Goal: Information Seeking & Learning: Check status

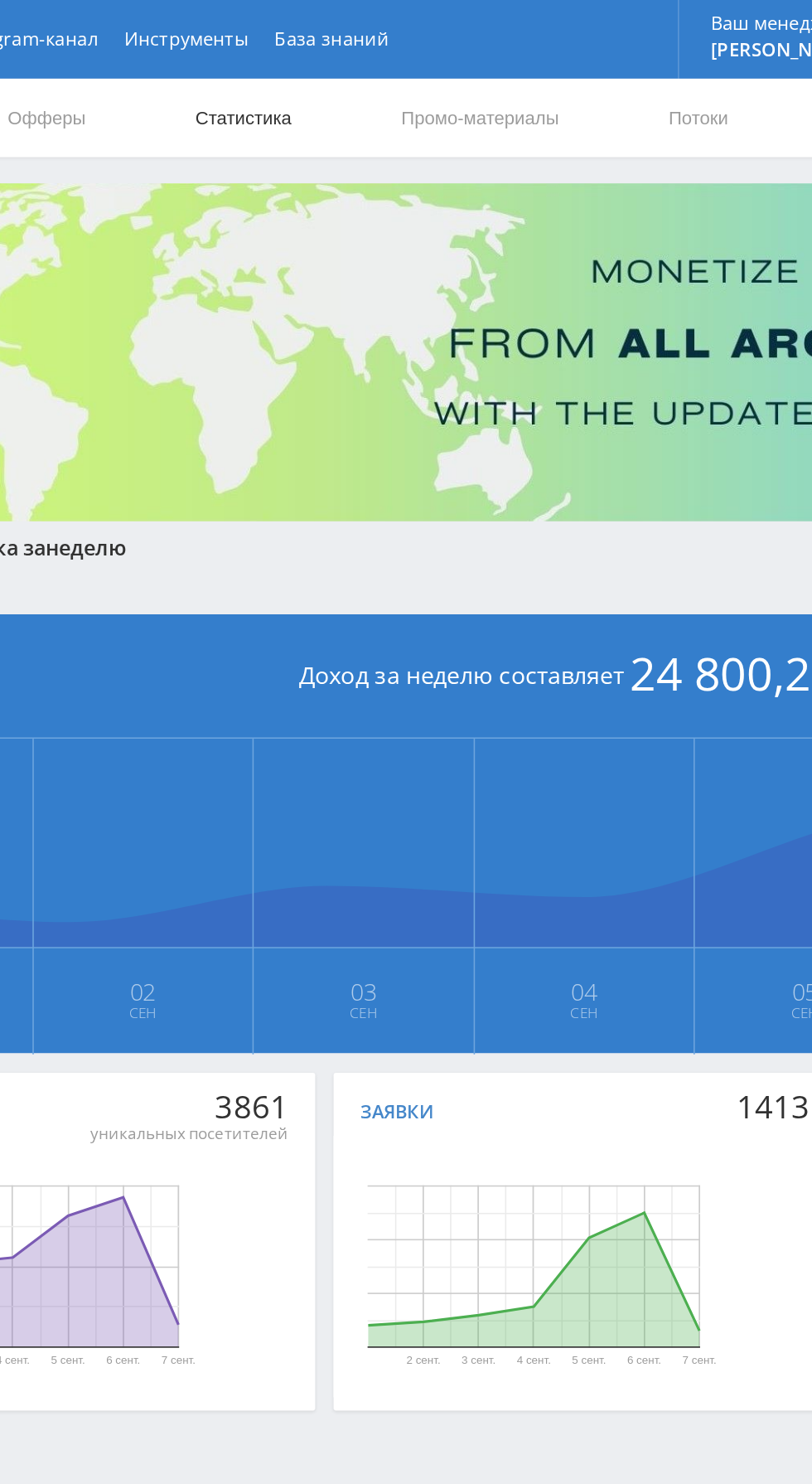
click at [306, 76] on link "Статистика" at bounding box center [280, 74] width 65 height 50
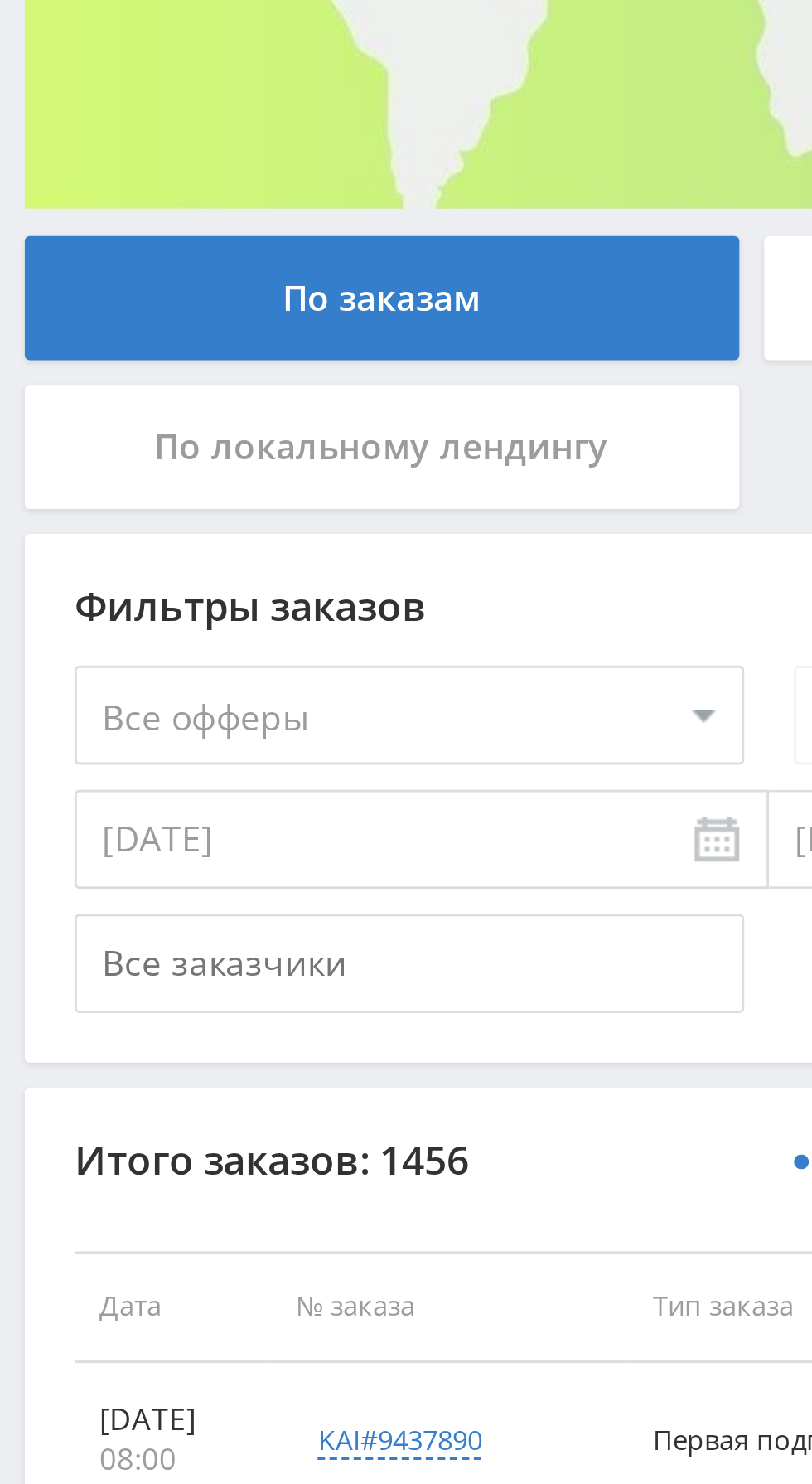
click at [160, 502] on select "Все офферы MyStylus MyStylus - Revshare Кампус AI Studybay Автор24 Studybay Bra…" at bounding box center [136, 498] width 224 height 33
select select "376"
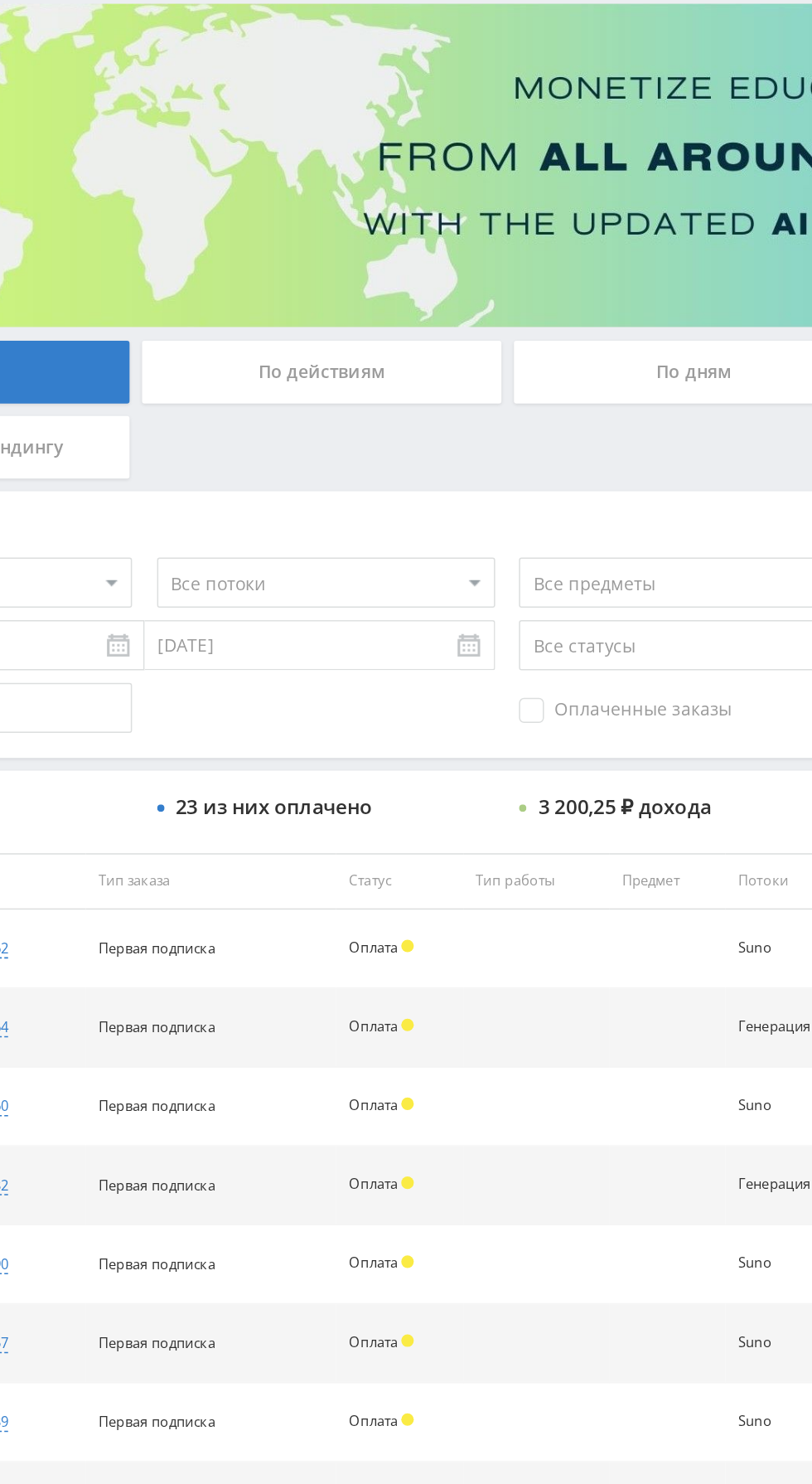
click at [617, 364] on div "По дням" at bounding box center [621, 359] width 239 height 42
click at [0, 0] on input "По дням" at bounding box center [0, 0] width 0 height 0
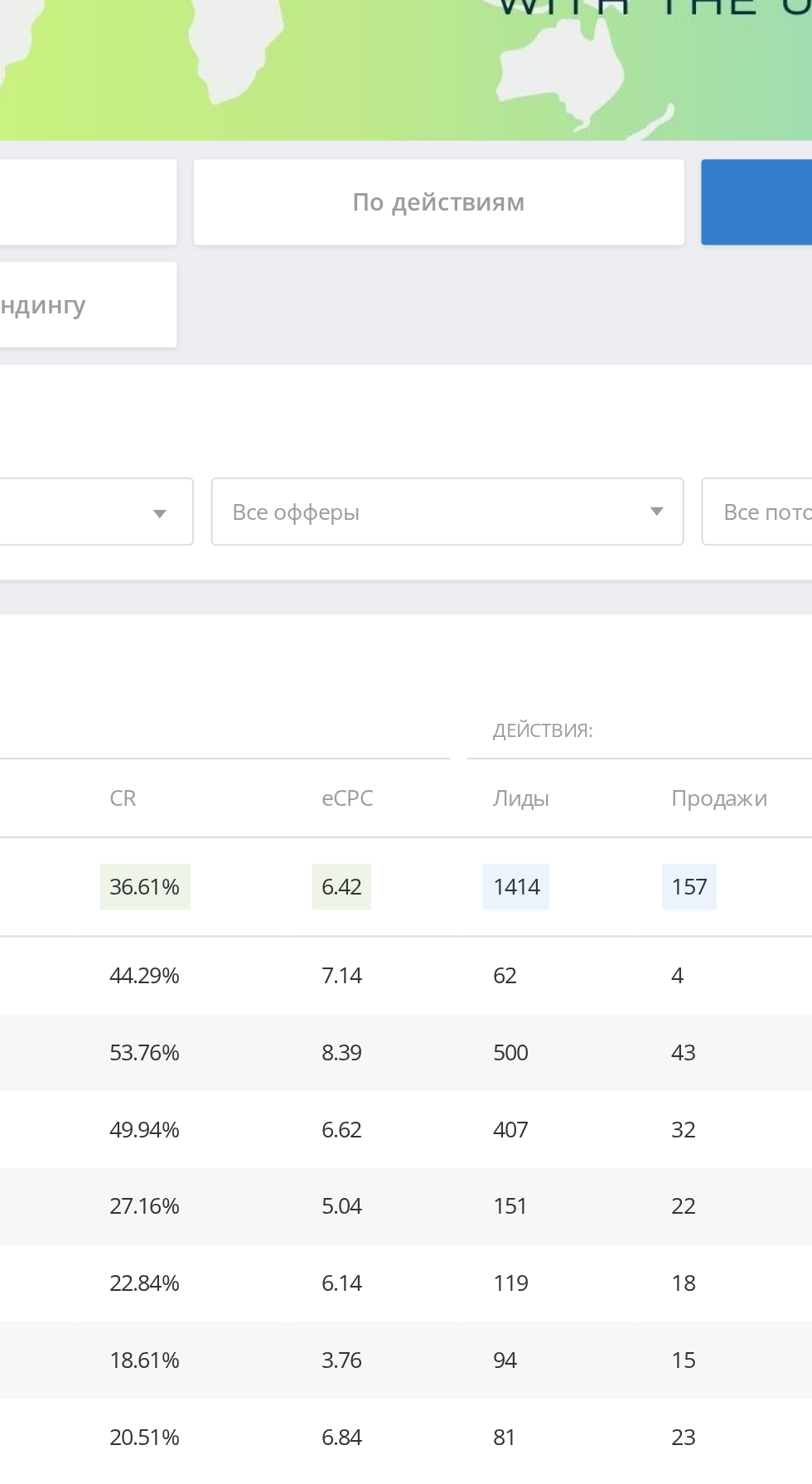
click at [399, 511] on span "Все офферы" at bounding box center [371, 510] width 194 height 32
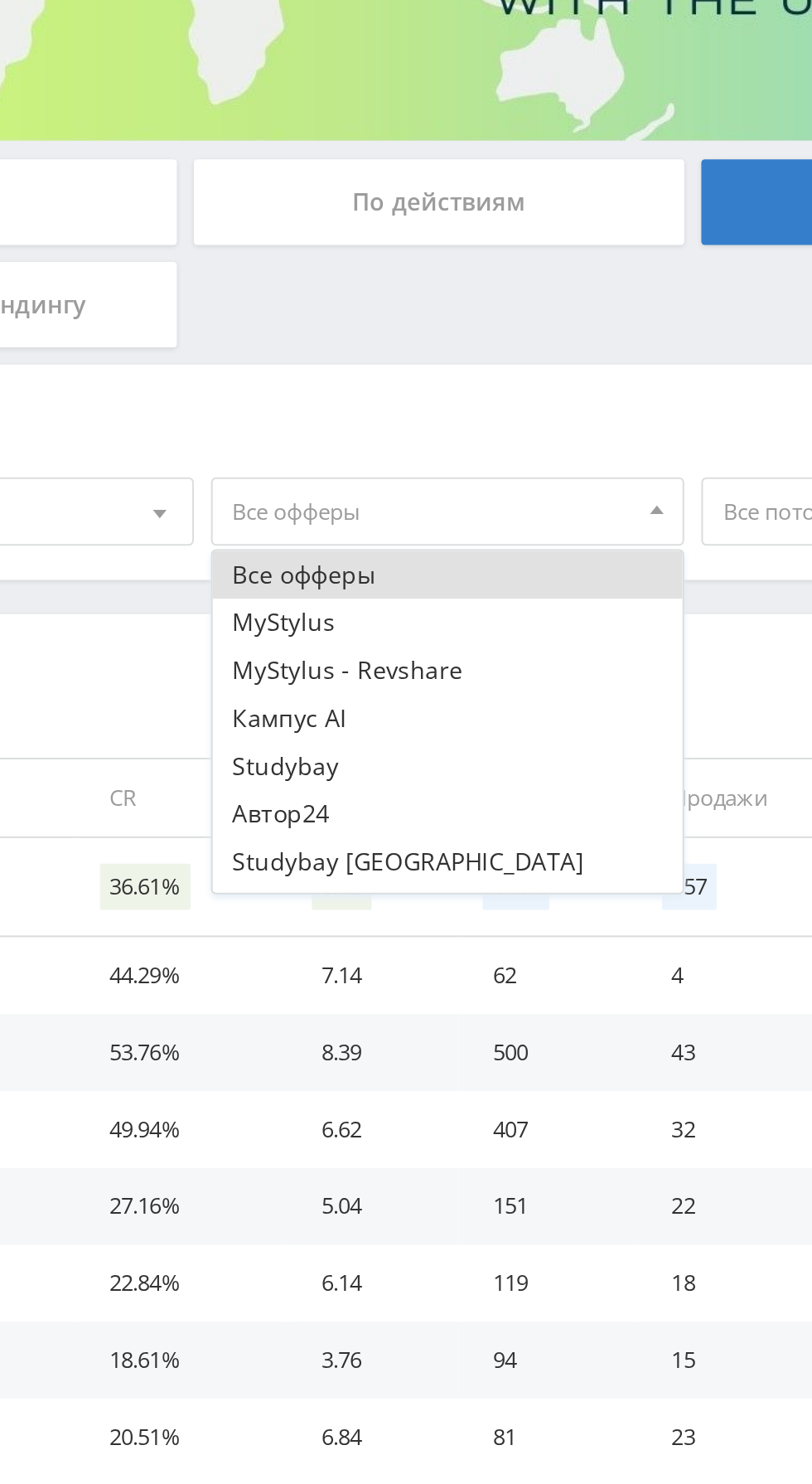
scroll to position [19, 0]
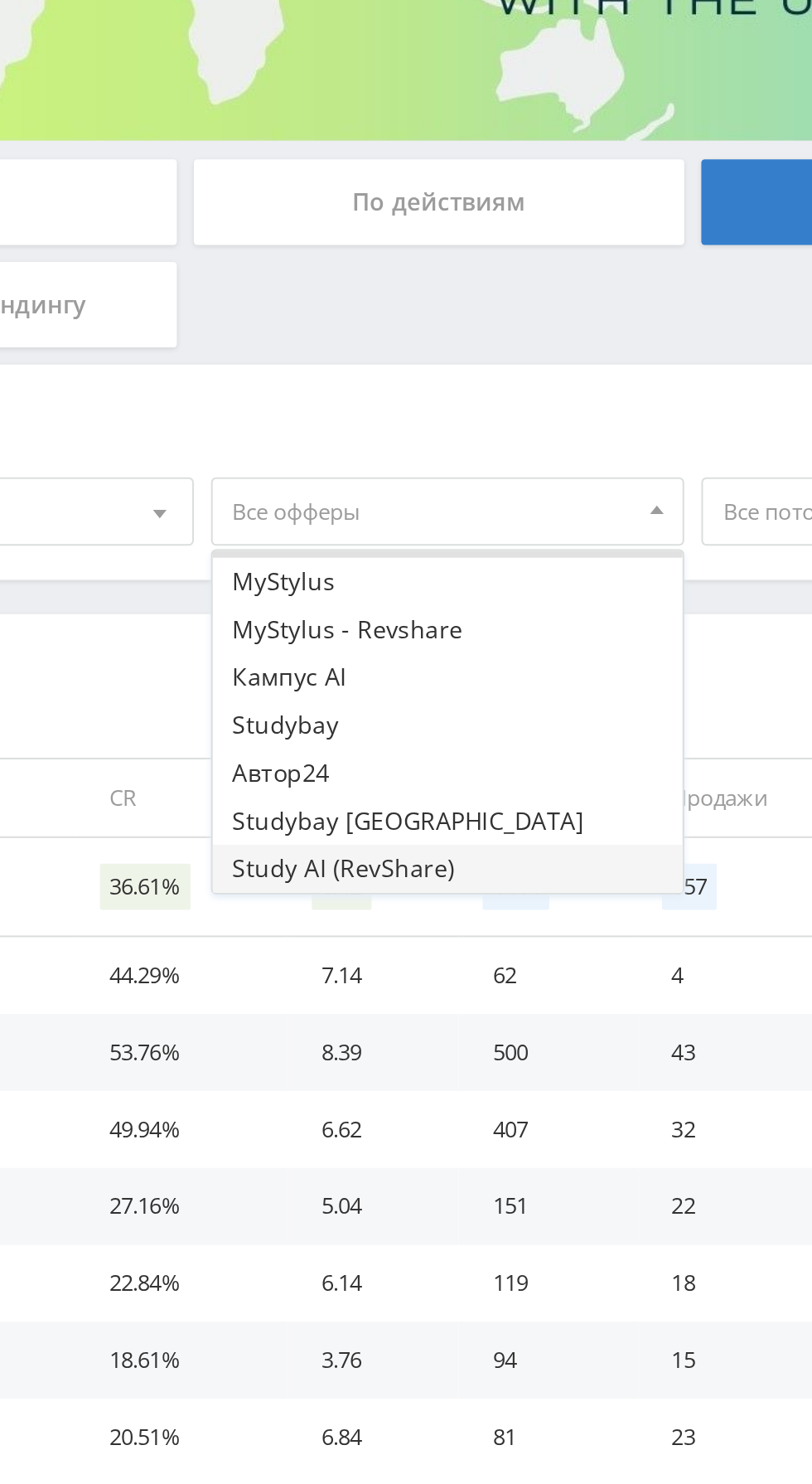
click at [378, 677] on button "Study AI (RevShare)" at bounding box center [379, 683] width 229 height 23
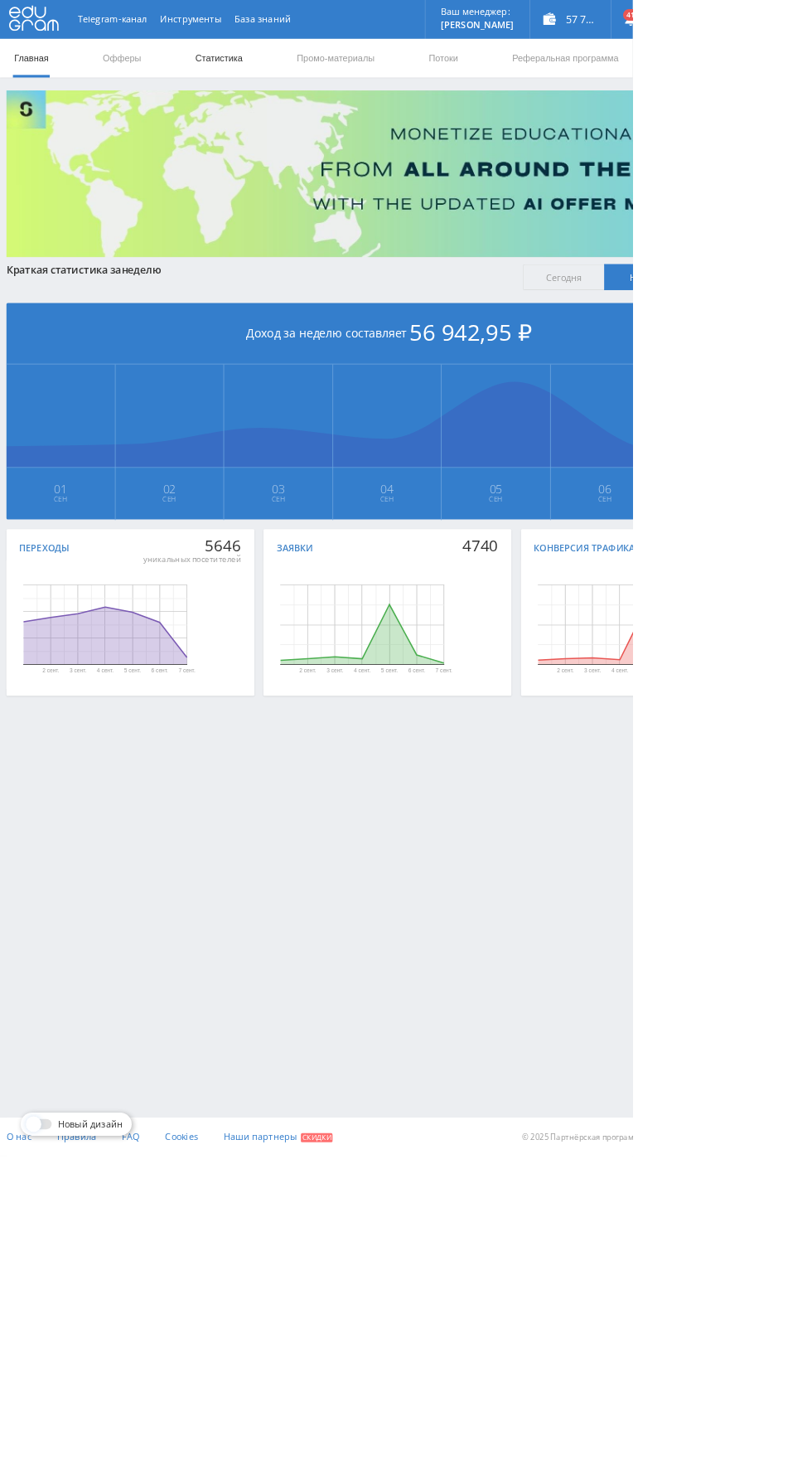
click at [281, 73] on link "Статистика" at bounding box center [280, 74] width 65 height 50
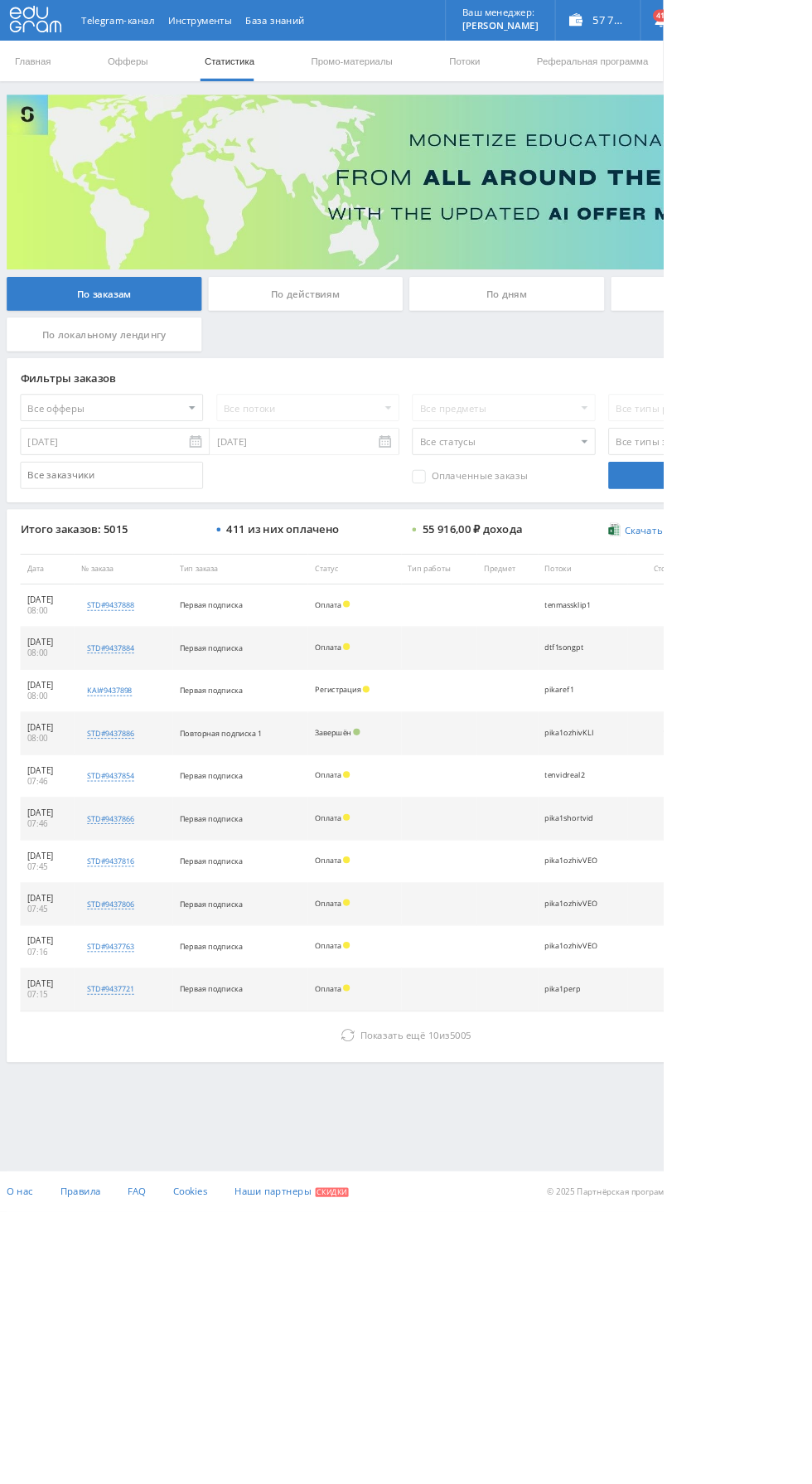
click at [657, 358] on div "По дням" at bounding box center [621, 359] width 239 height 42
click at [0, 0] on input "По дням" at bounding box center [0, 0] width 0 height 0
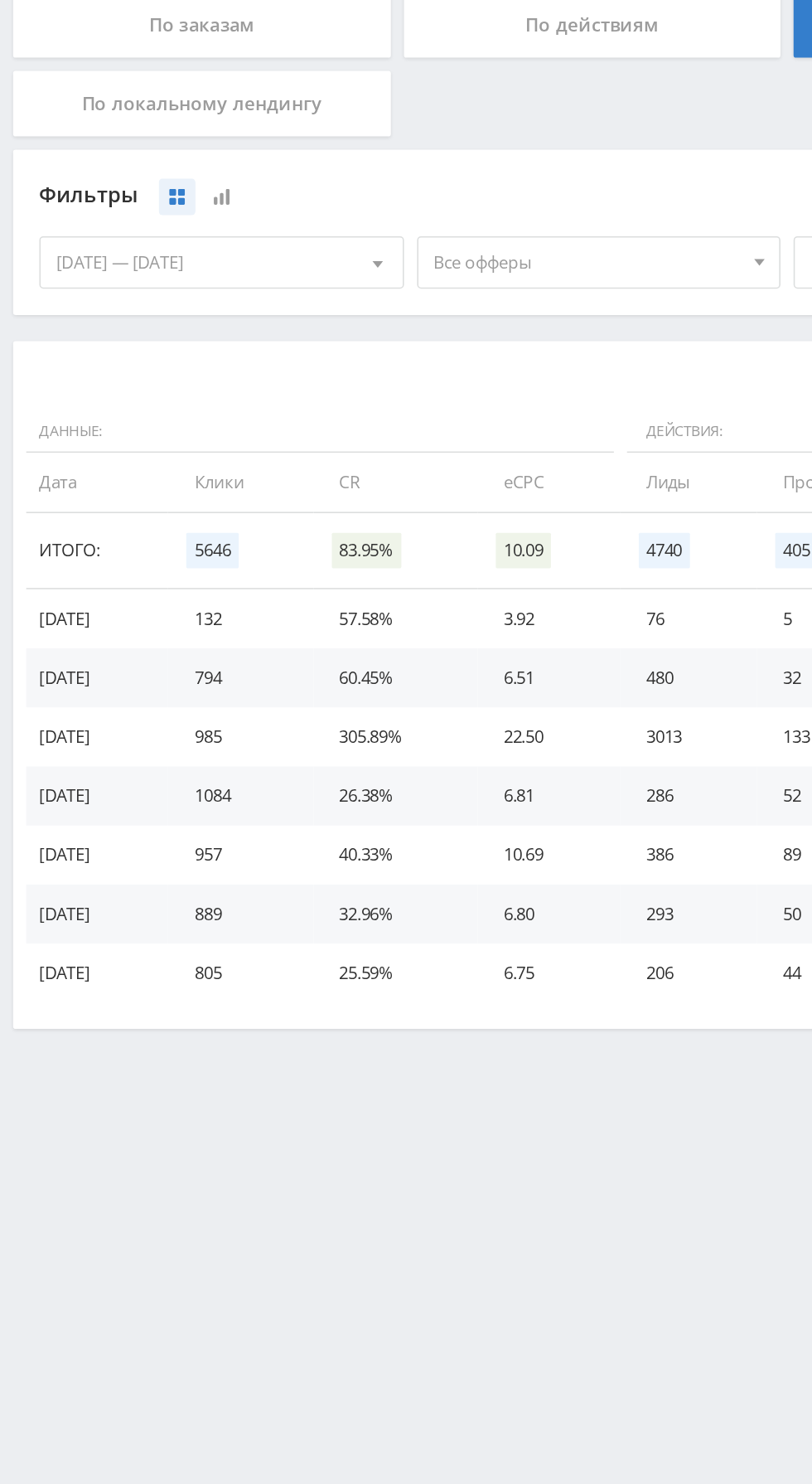
click at [362, 519] on span "Все офферы" at bounding box center [371, 510] width 194 height 32
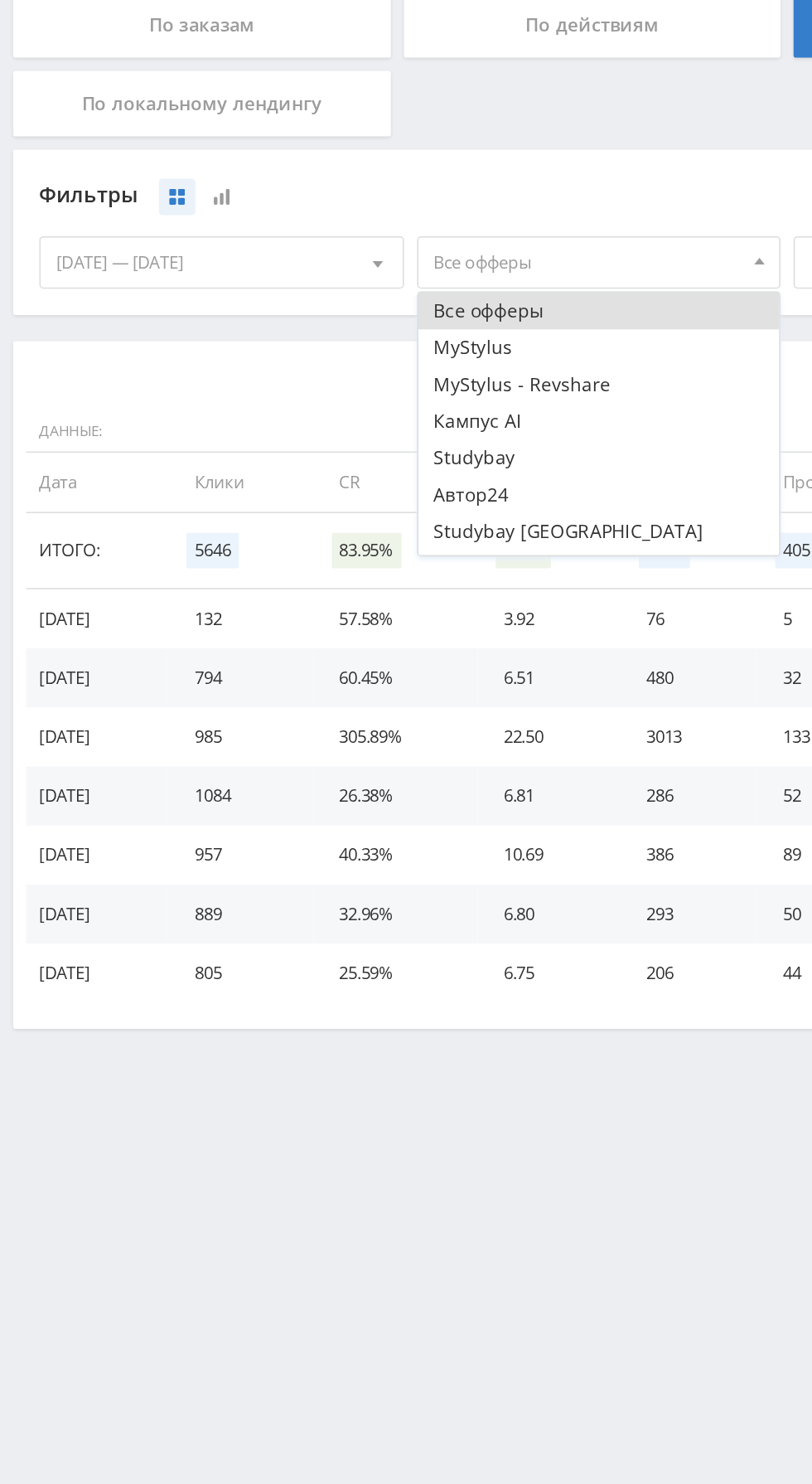
scroll to position [19, 0]
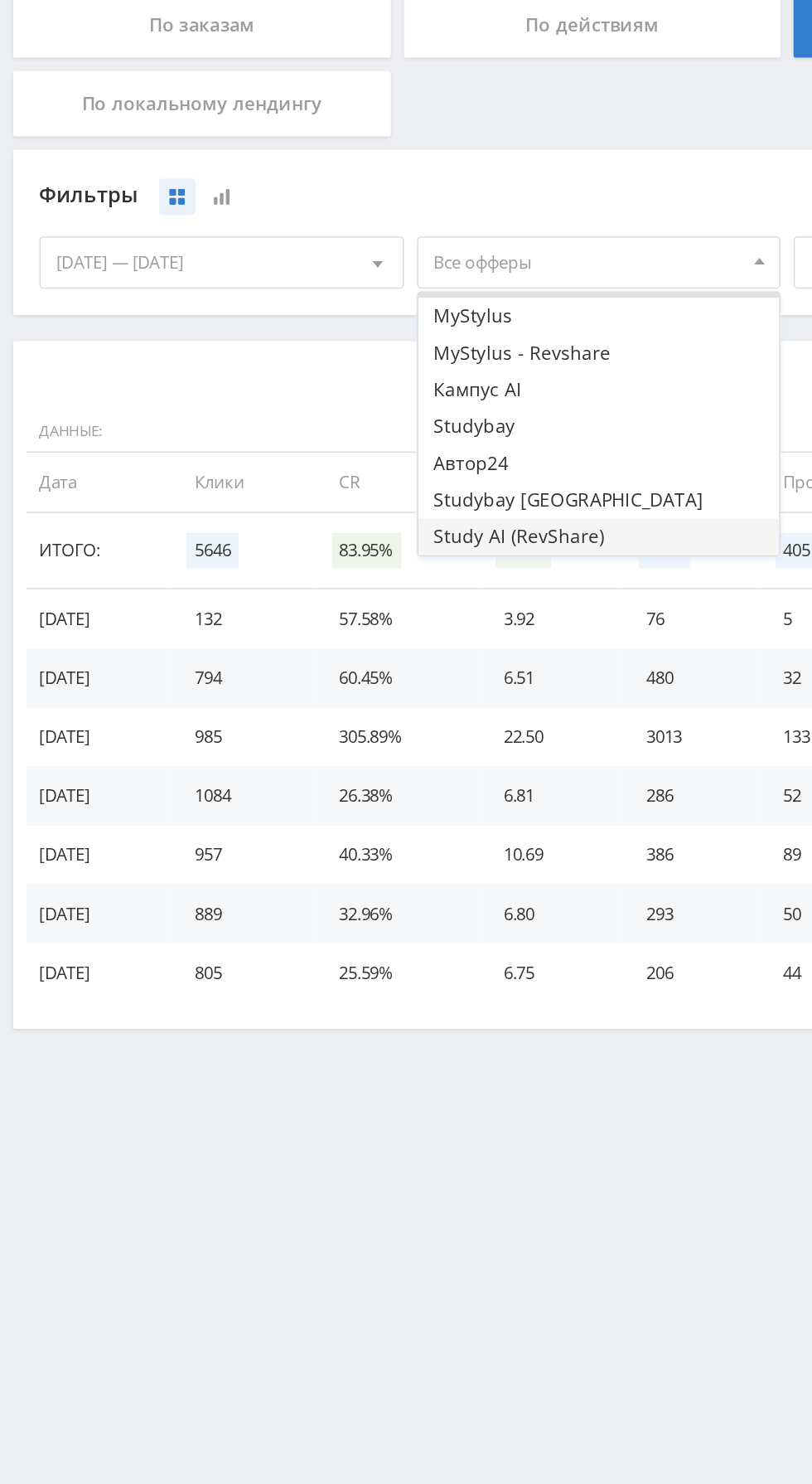
click at [354, 679] on button "Study AI (RevShare)" at bounding box center [379, 683] width 229 height 23
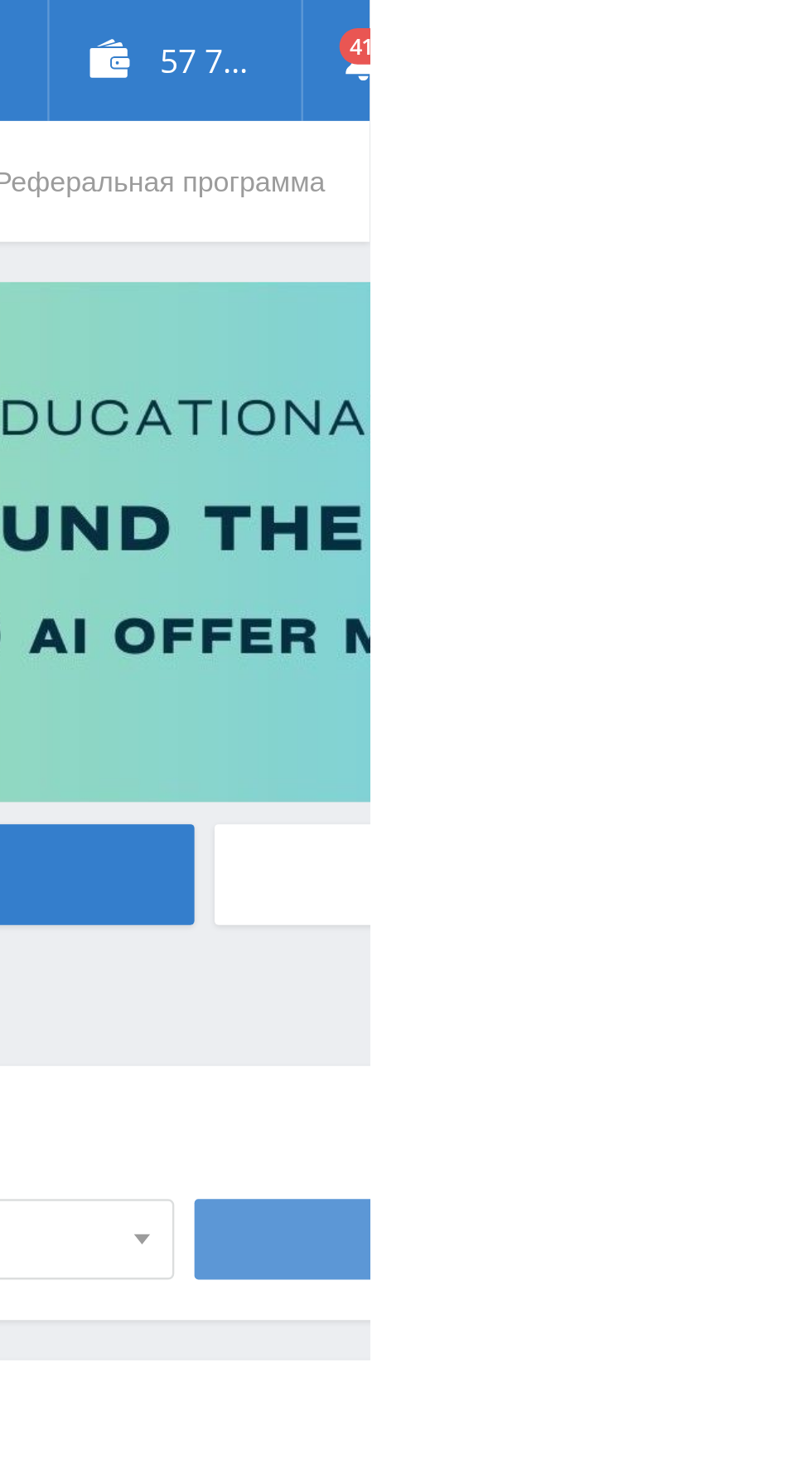
scroll to position [0, 0]
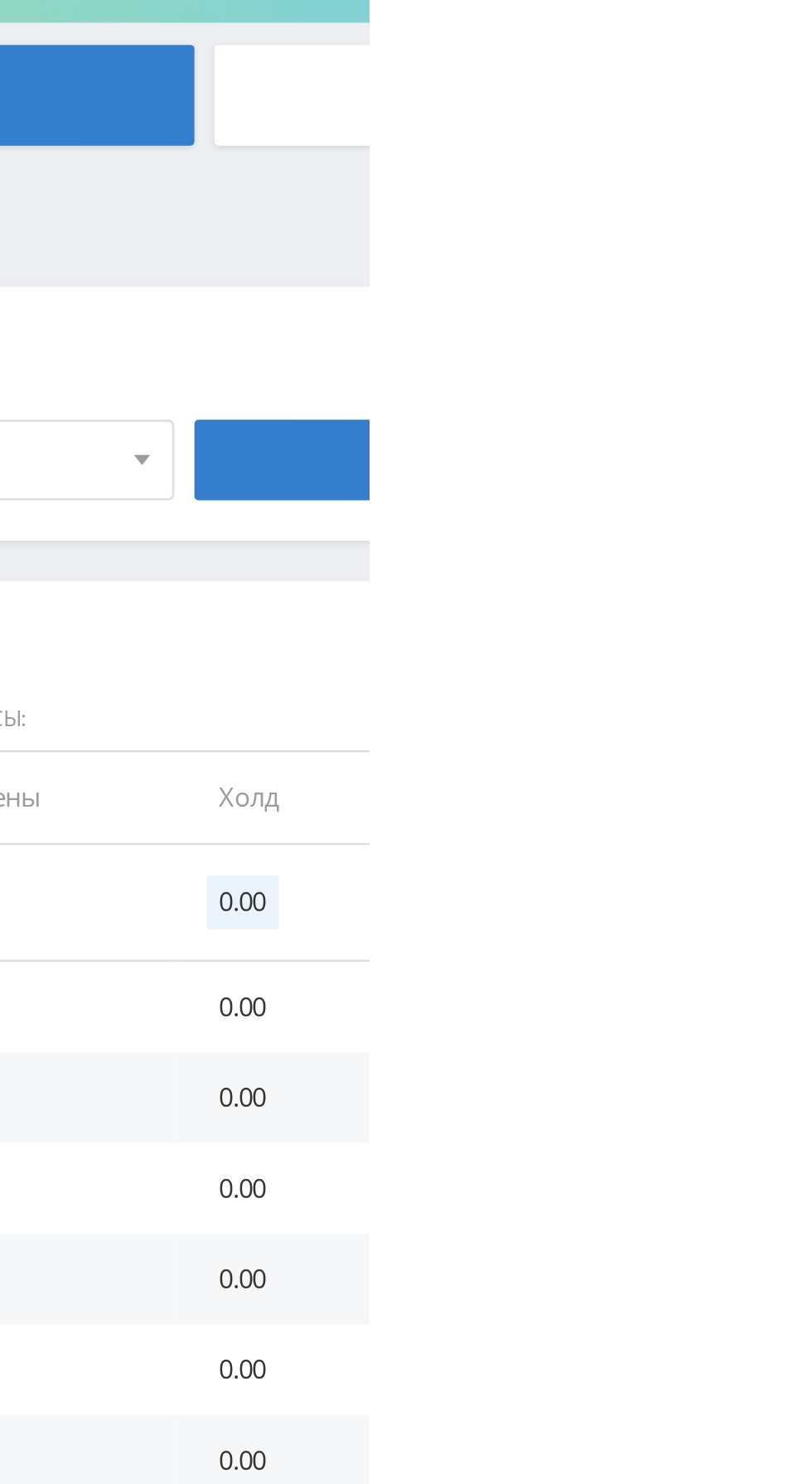
click at [802, 710] on td "0.00" at bounding box center [775, 692] width 84 height 48
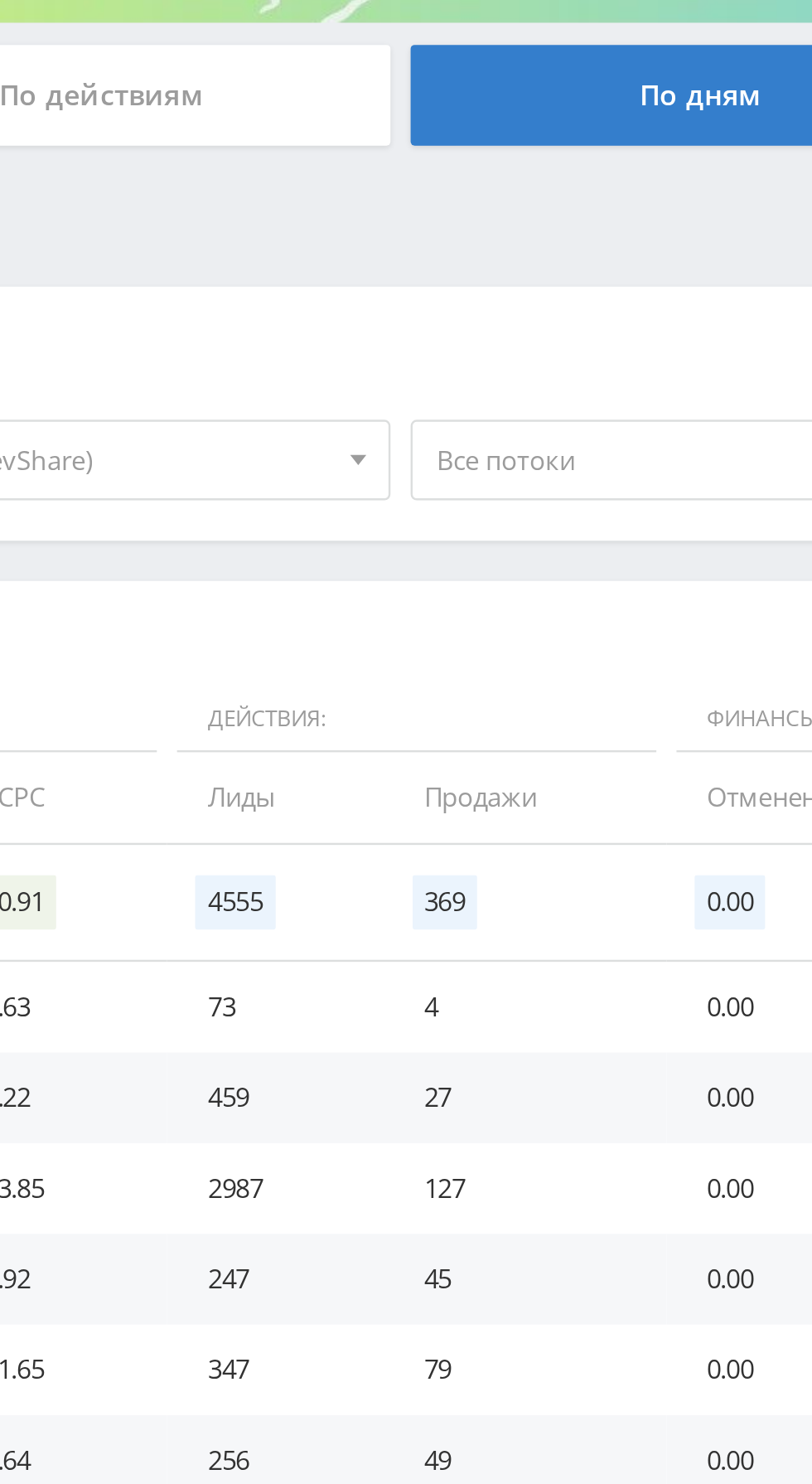
click at [570, 506] on span "Все потоки" at bounding box center [609, 510] width 194 height 32
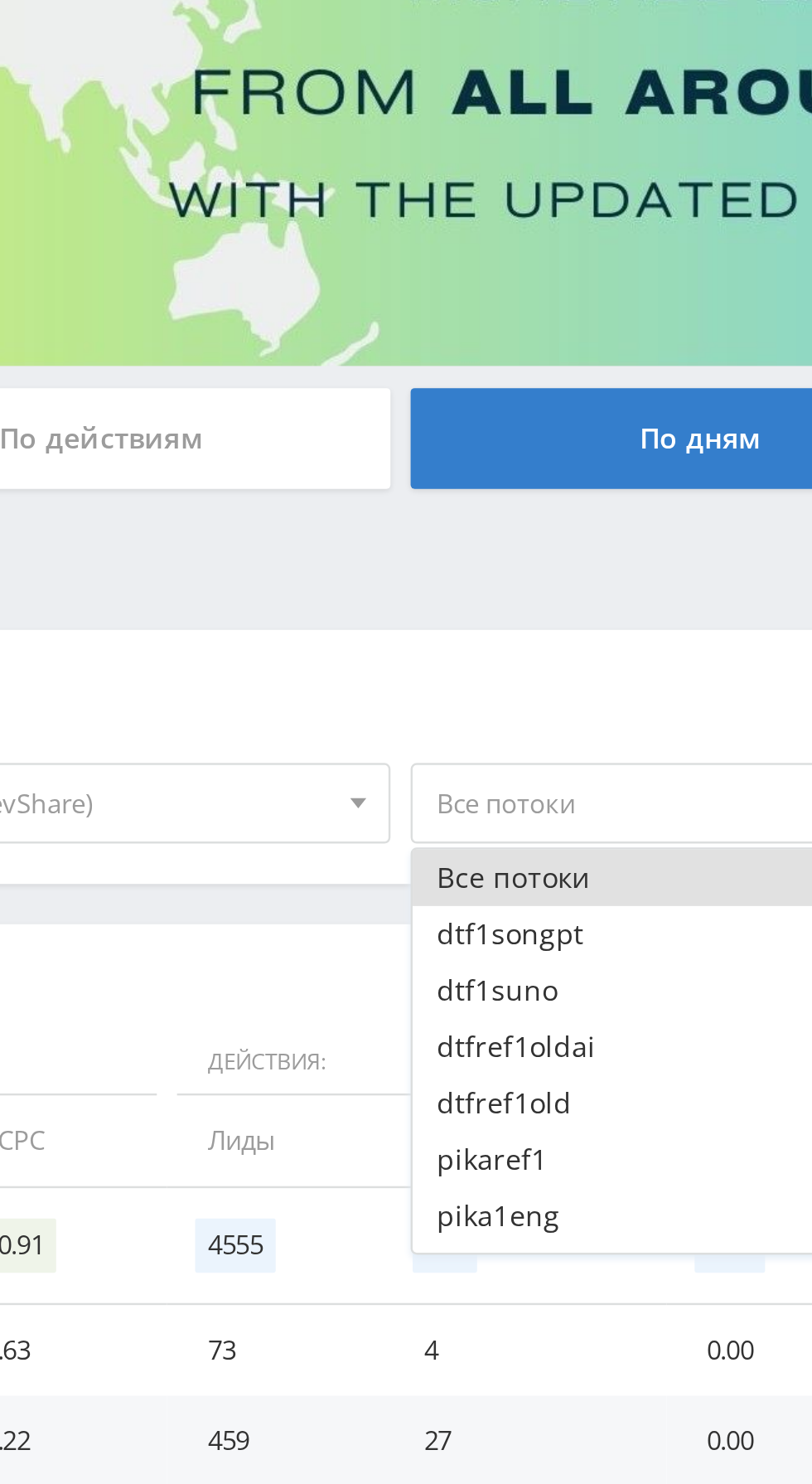
click at [435, 569] on div "Скачать (.xlsx) Данные: Действия: Финансы: Дата Клики CR eCPC Лиды Продажи Отме…" at bounding box center [496, 776] width 977 height 434
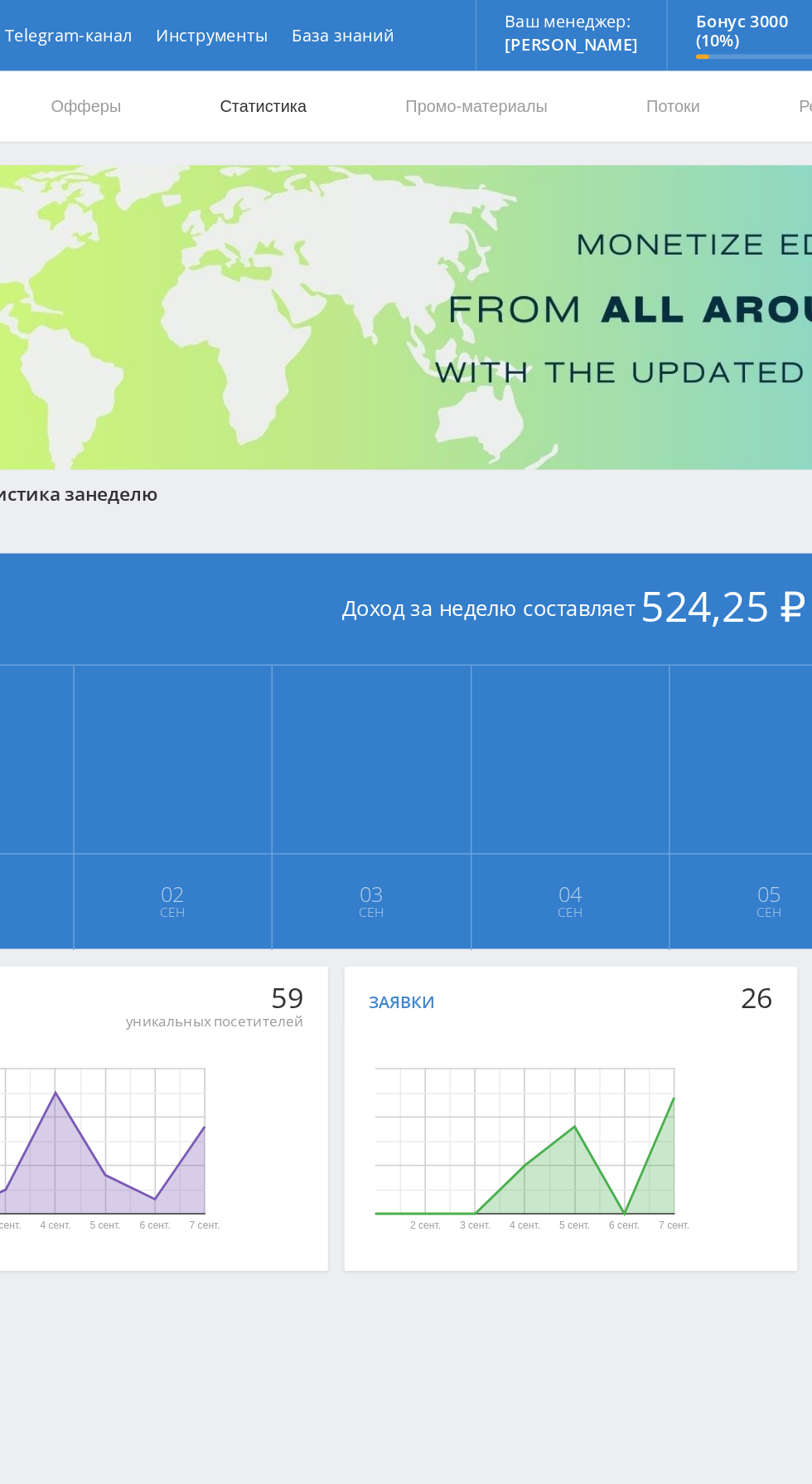
click at [294, 73] on link "Статистика" at bounding box center [280, 74] width 65 height 50
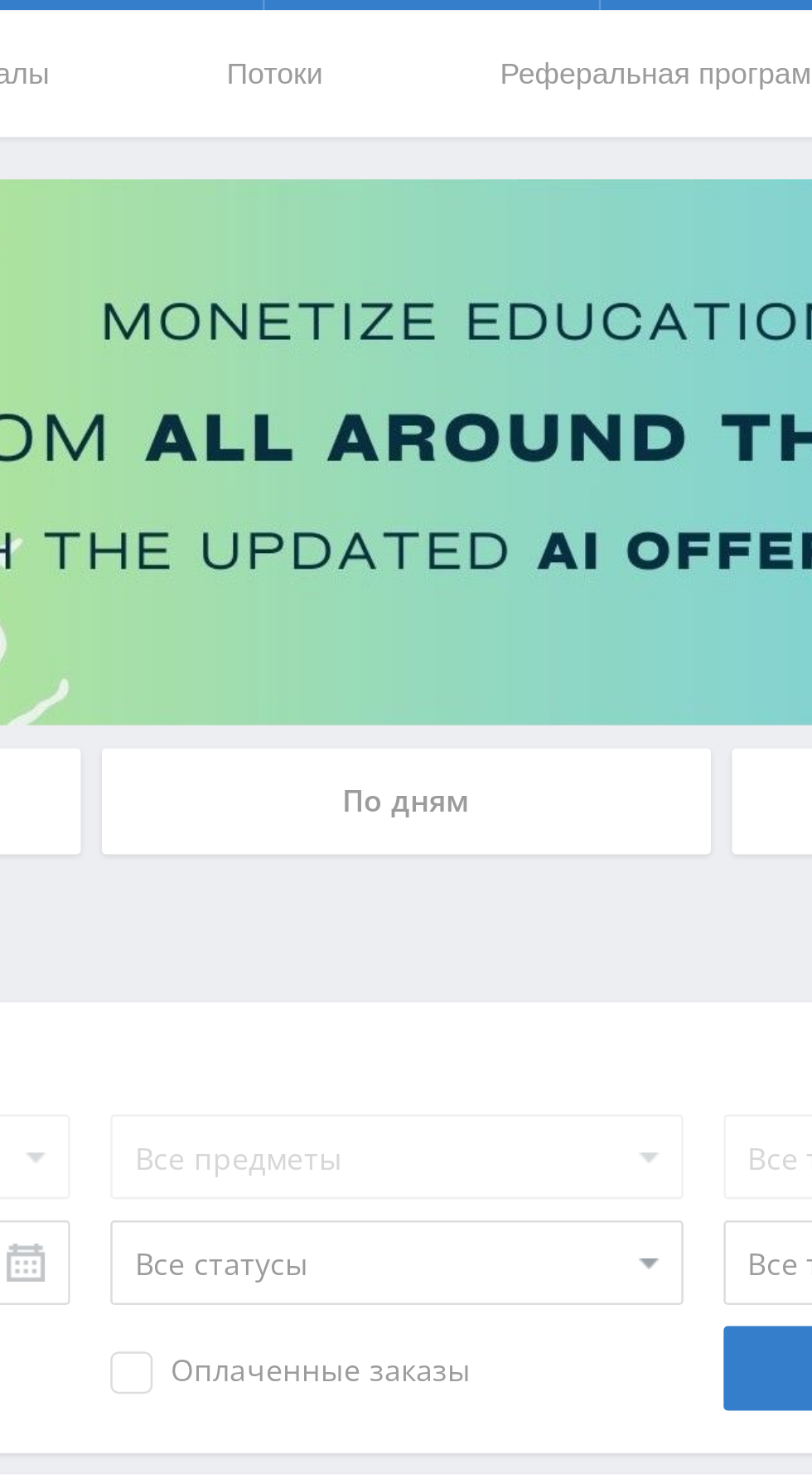
click at [722, 236] on img at bounding box center [496, 223] width 977 height 214
click at [626, 360] on div "По дням" at bounding box center [621, 359] width 239 height 42
click at [0, 0] on input "По дням" at bounding box center [0, 0] width 0 height 0
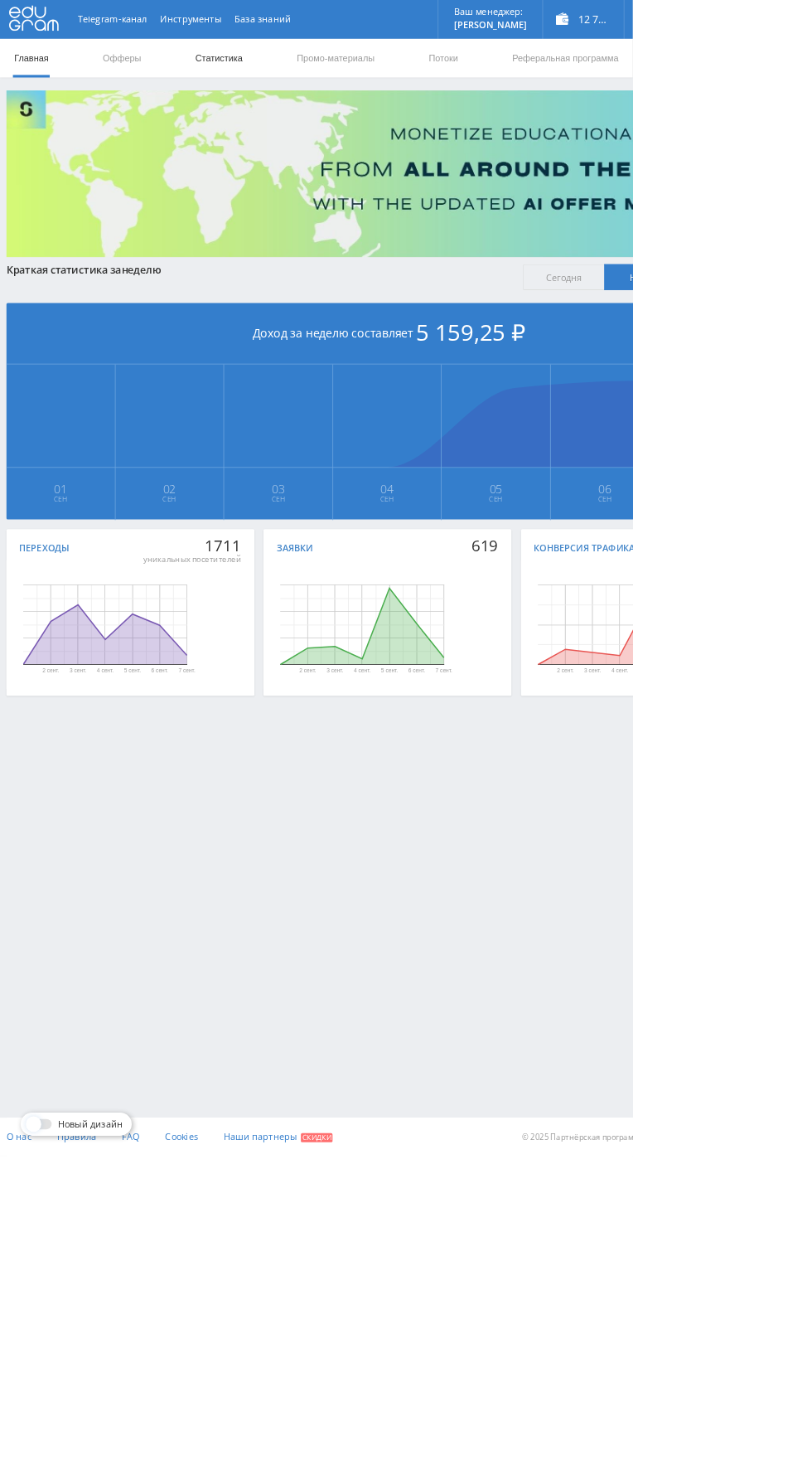
click at [291, 73] on link "Статистика" at bounding box center [280, 74] width 65 height 50
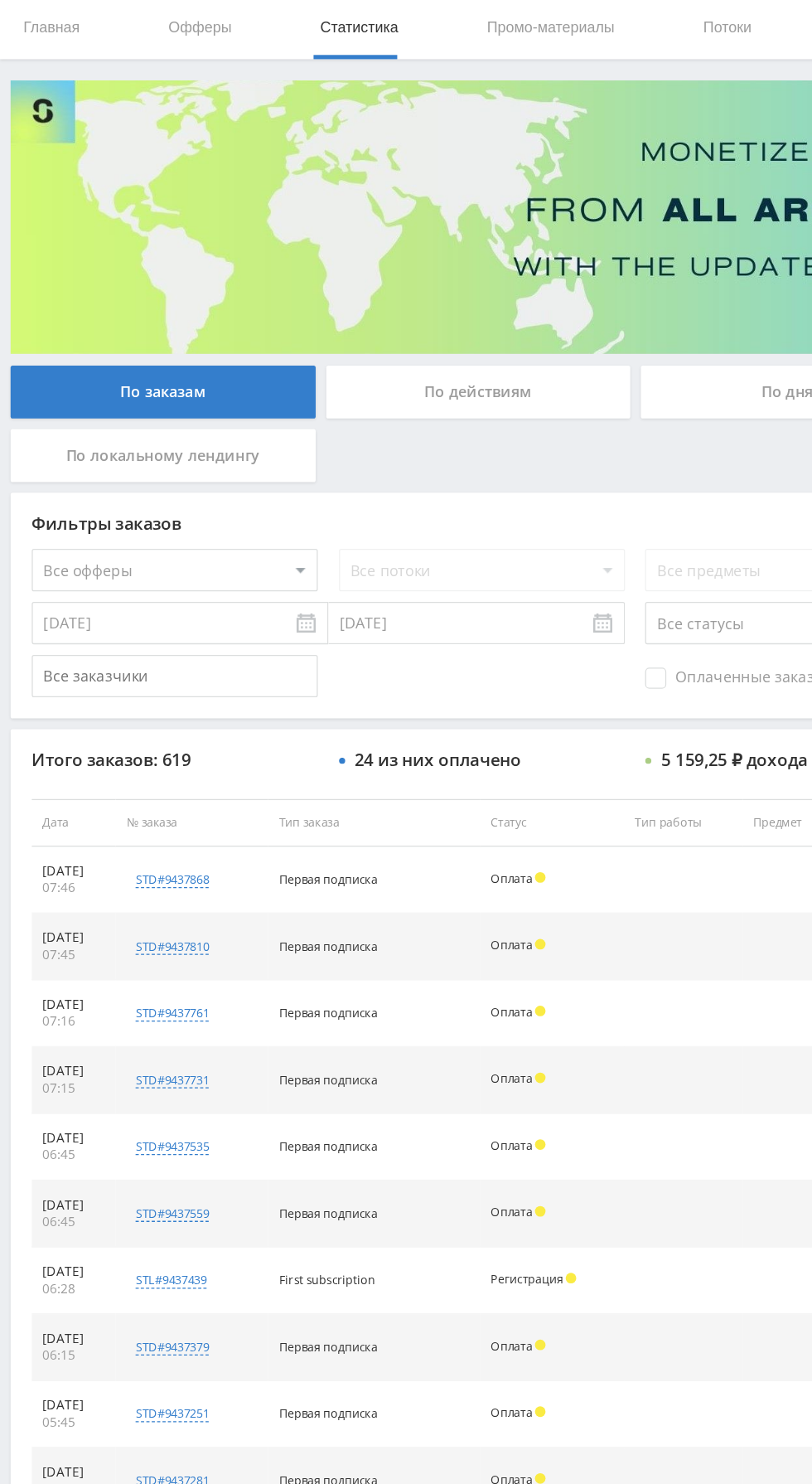
click at [193, 504] on select "Все офферы MyStylus MyStylus - Revshare Кампус AI Studybay Автор24 Studybay Bra…" at bounding box center [136, 498] width 224 height 33
select select "376"
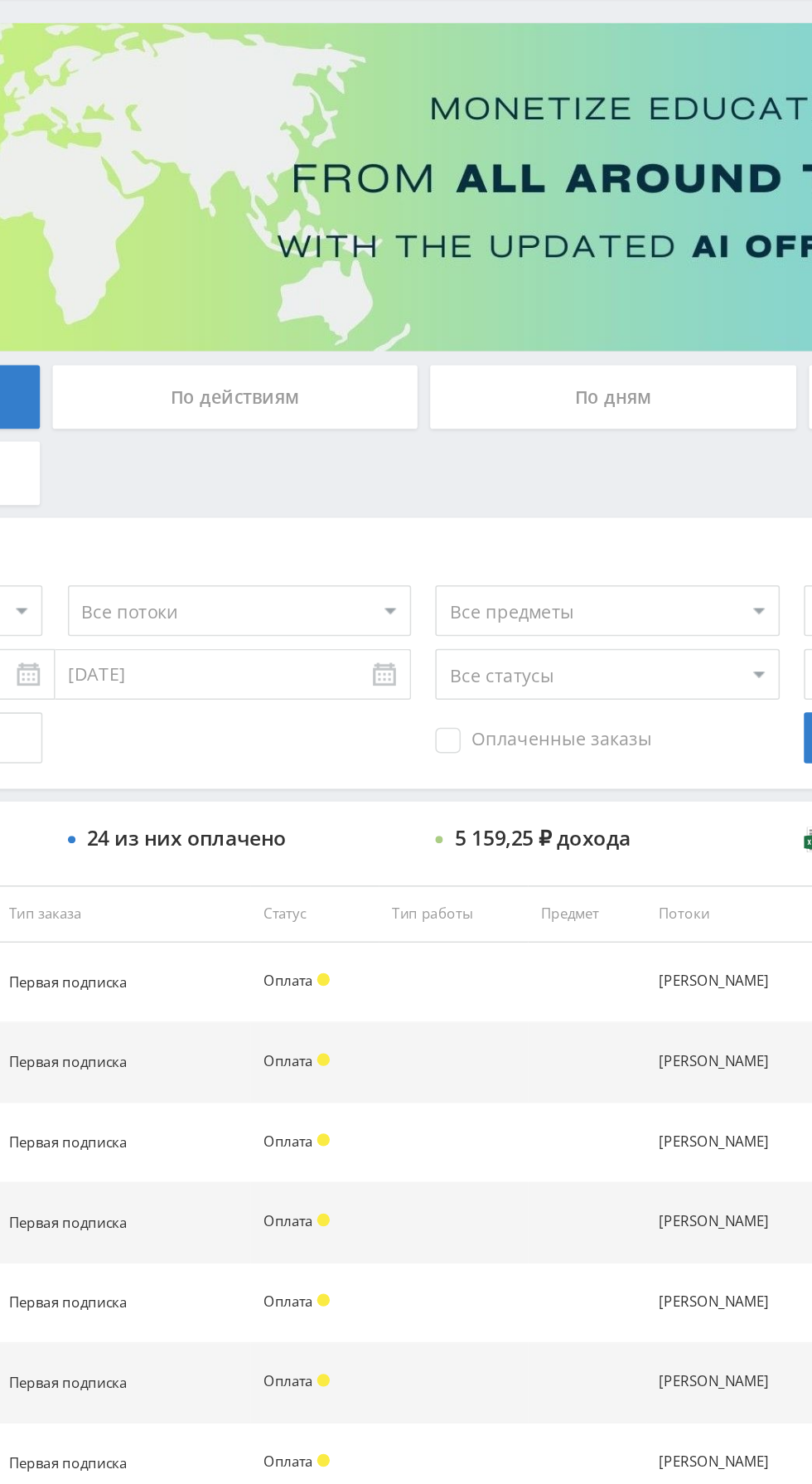
click at [600, 363] on div "По дням" at bounding box center [621, 359] width 239 height 42
click at [0, 0] on input "По дням" at bounding box center [0, 0] width 0 height 0
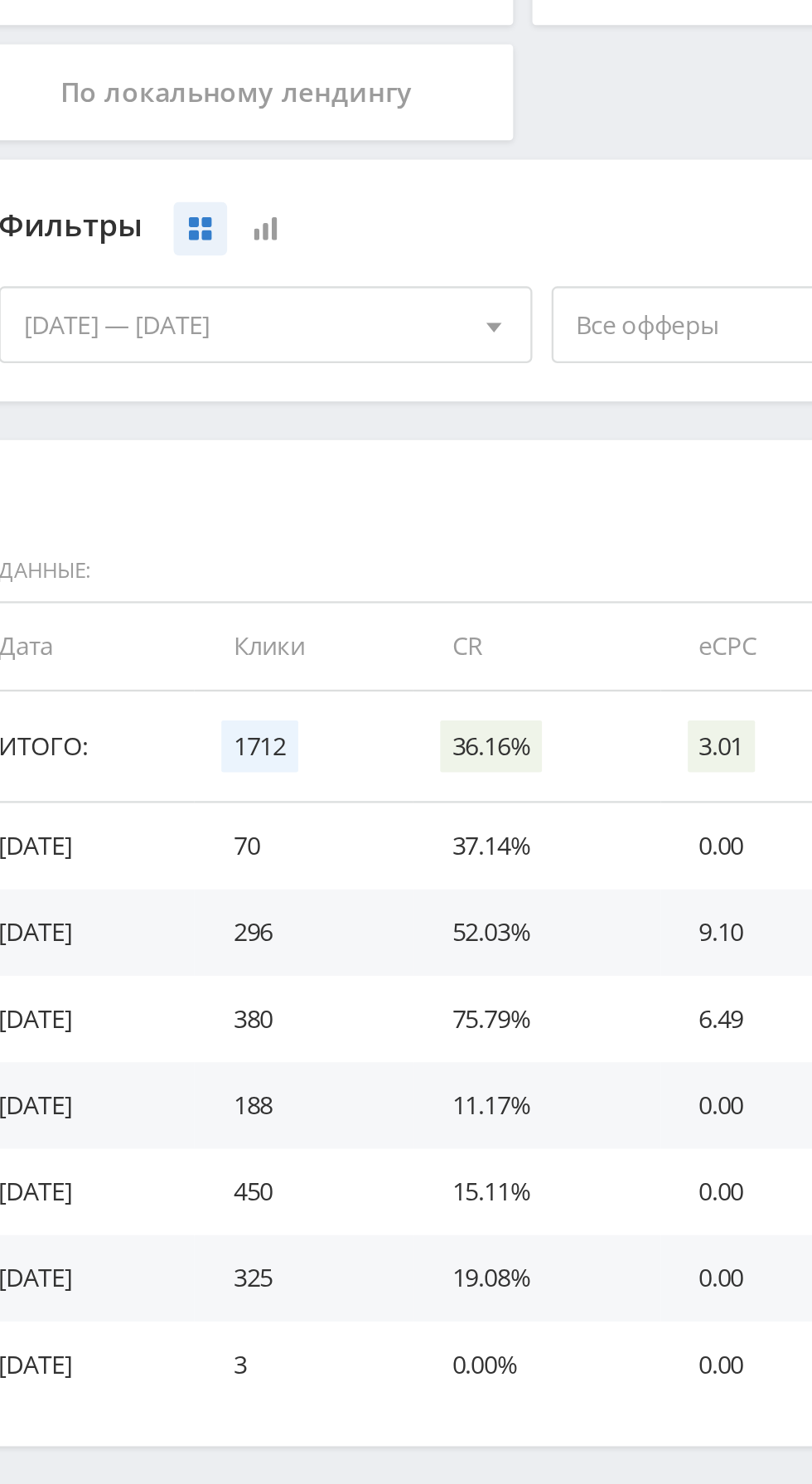
click at [307, 516] on span "Все офферы" at bounding box center [371, 510] width 194 height 32
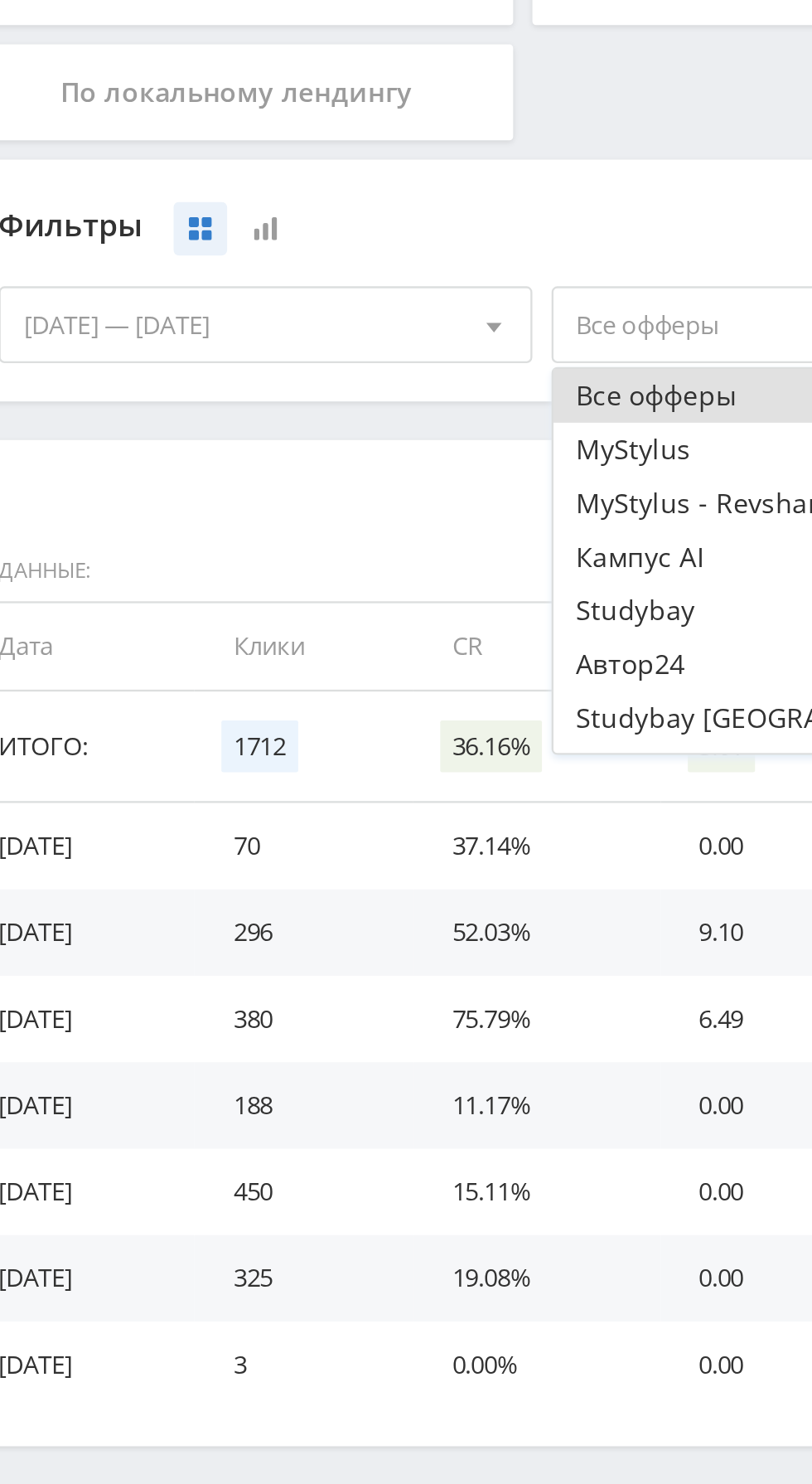
scroll to position [19, 0]
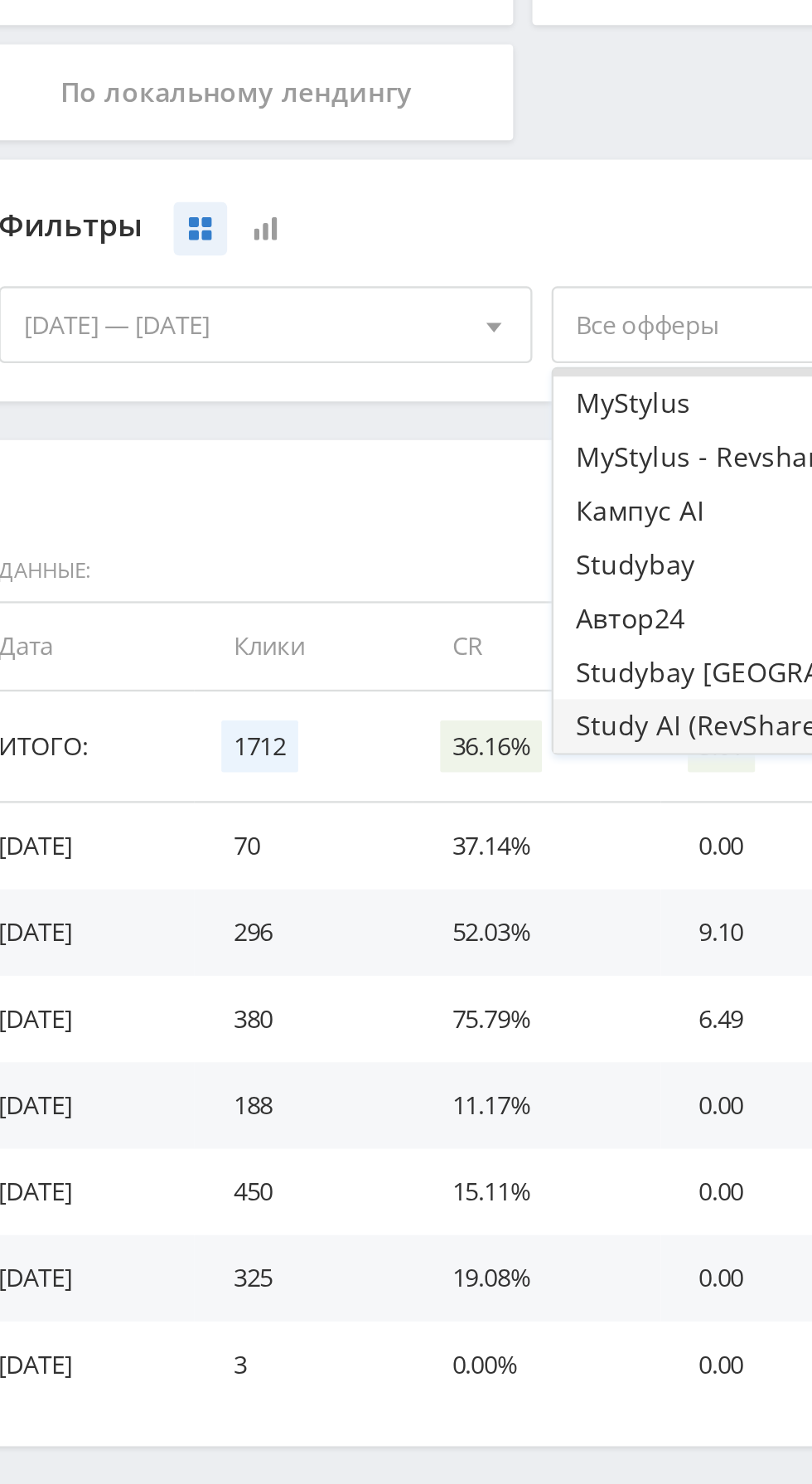
click at [315, 683] on button "Study AI (RevShare)" at bounding box center [379, 683] width 229 height 23
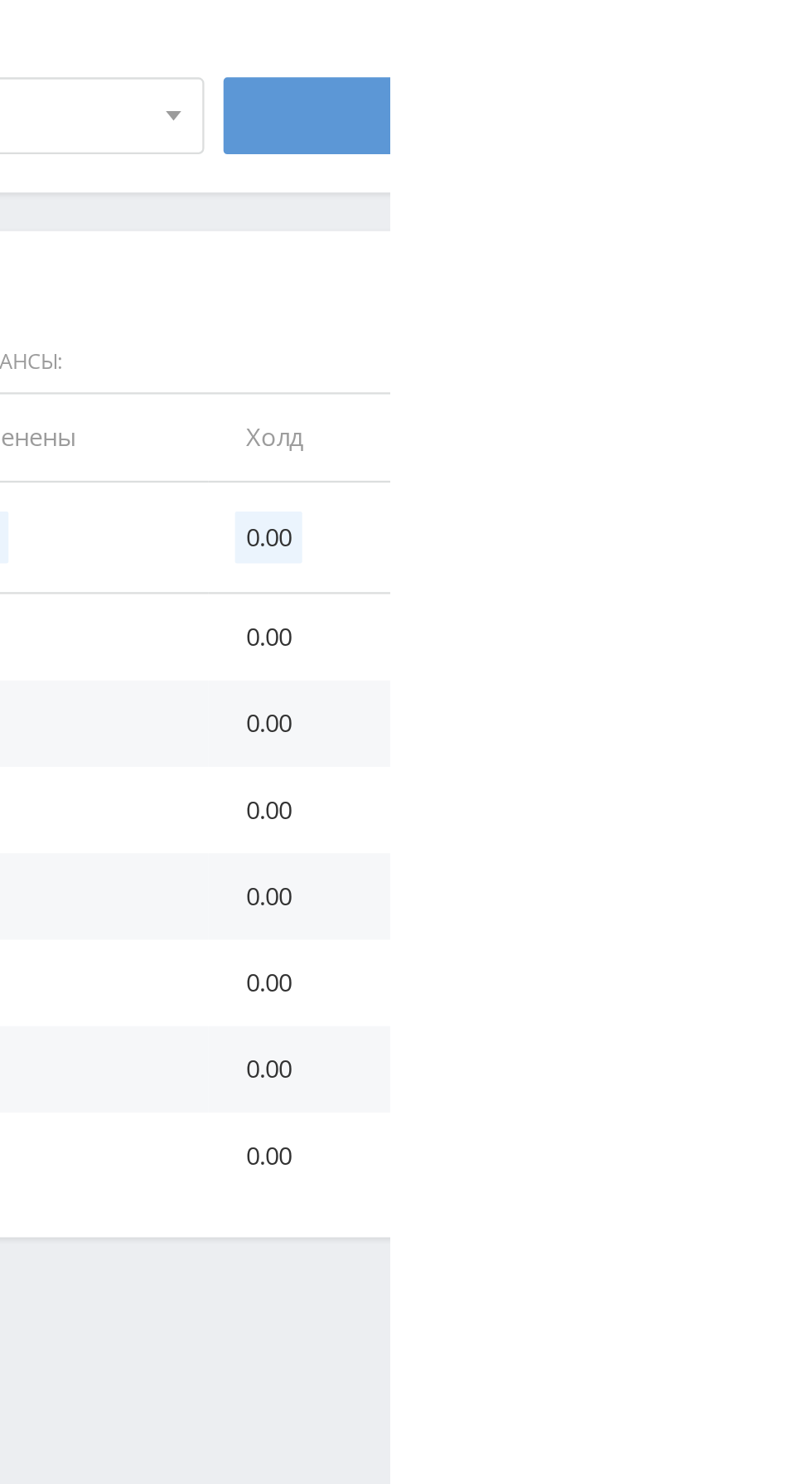
scroll to position [0, 0]
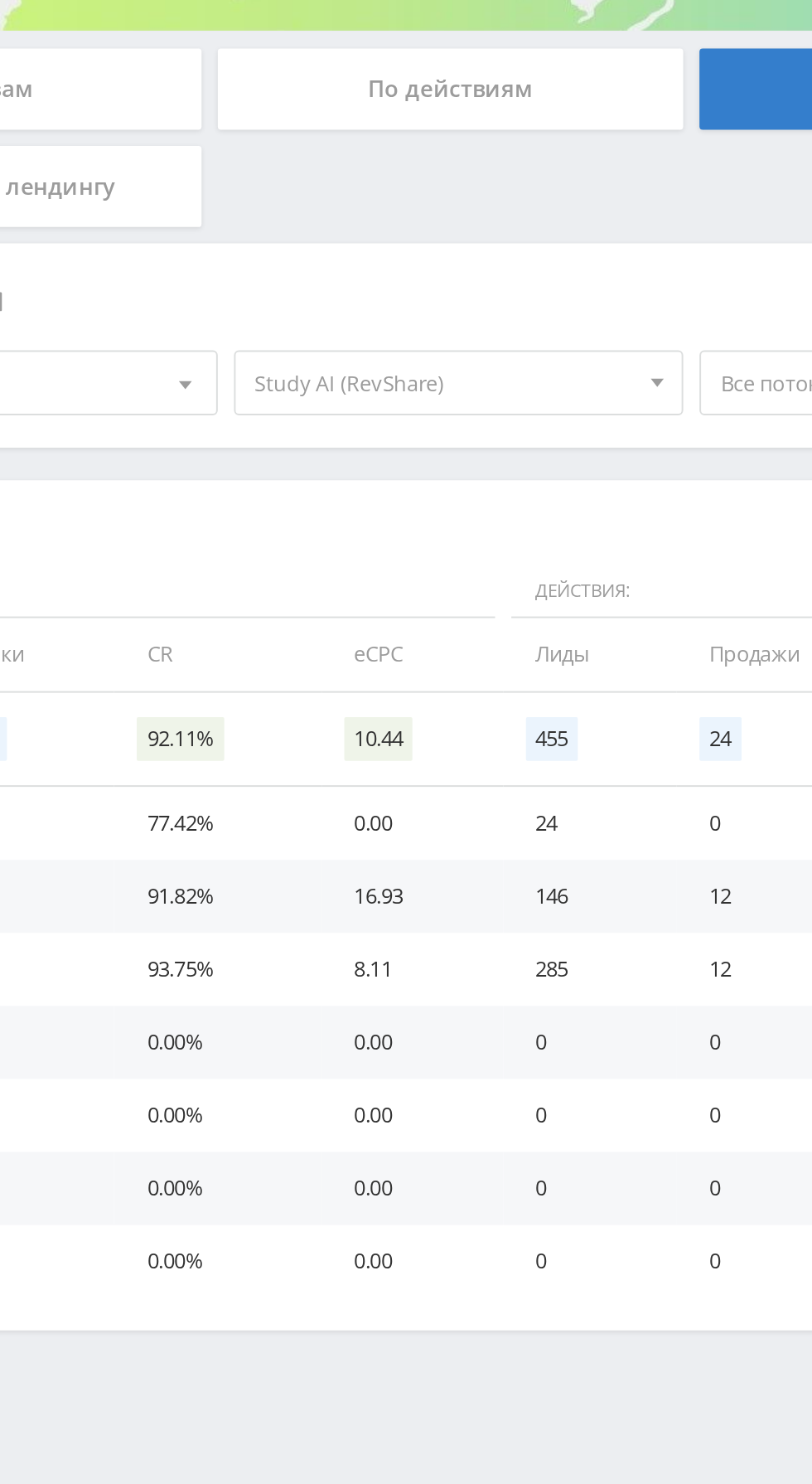
click at [382, 519] on span "Study AI (RevShare)" at bounding box center [371, 510] width 194 height 32
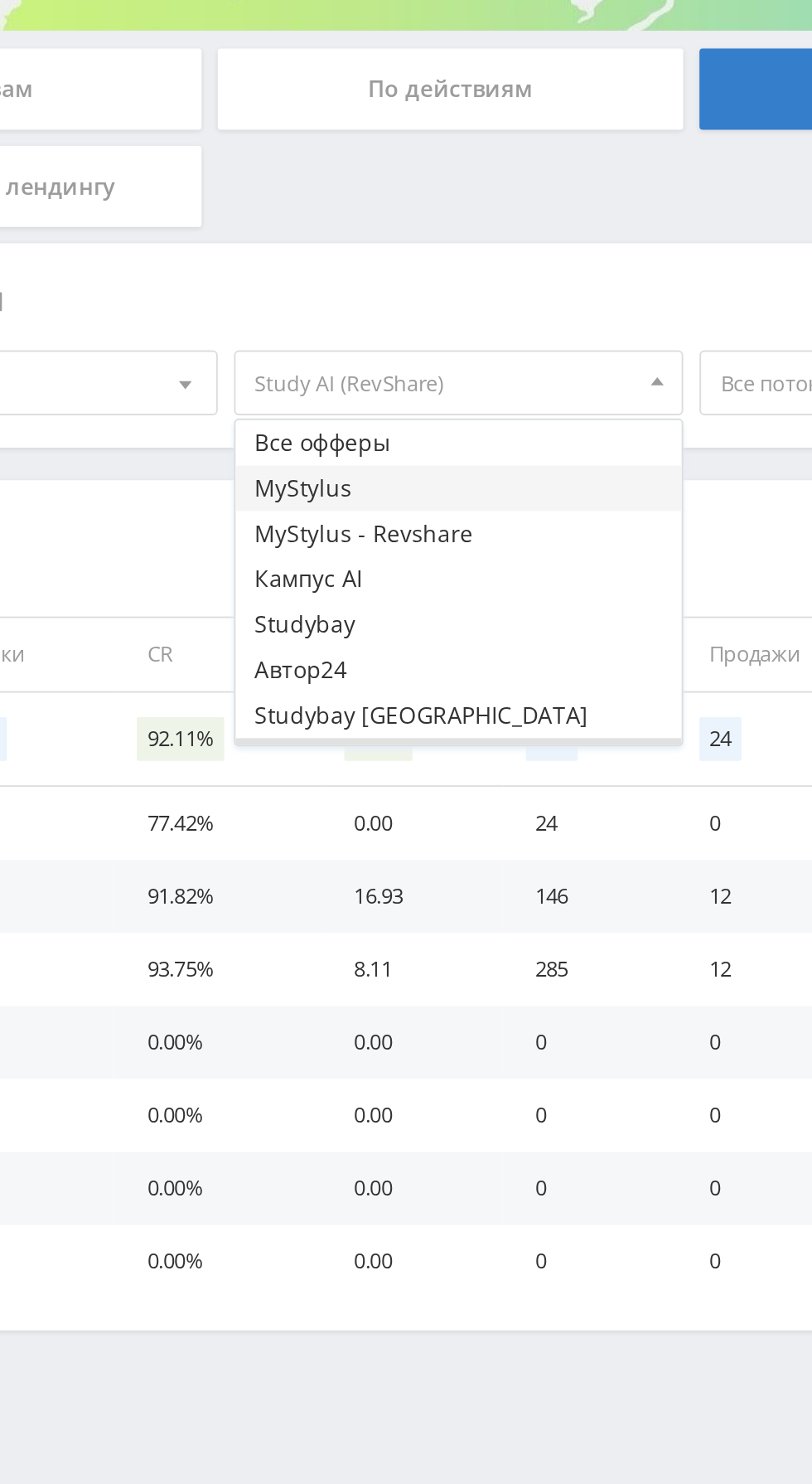
click at [359, 564] on button "MyStylus" at bounding box center [379, 564] width 229 height 23
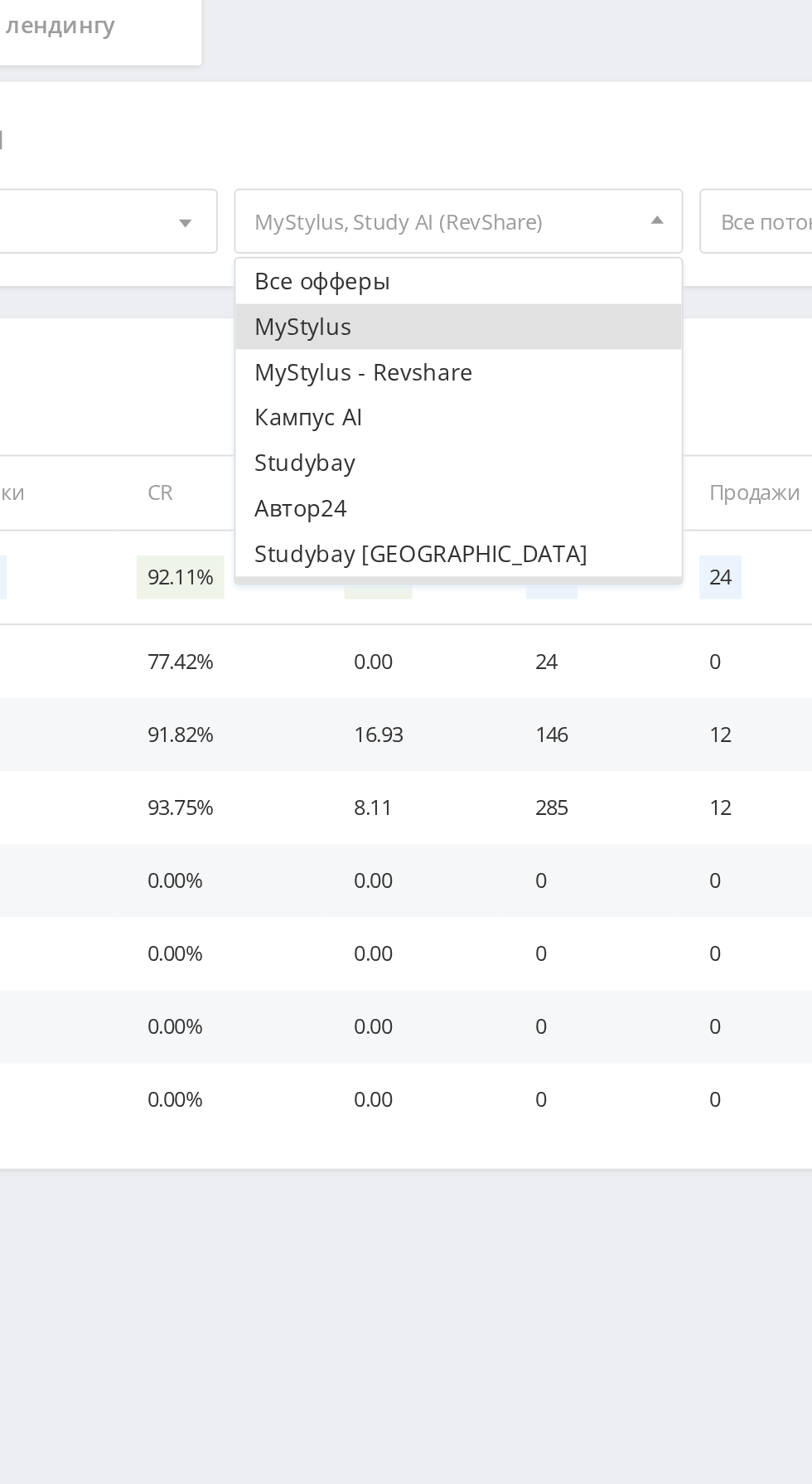
click at [290, 777] on td "91.82%" at bounding box center [255, 772] width 105 height 37
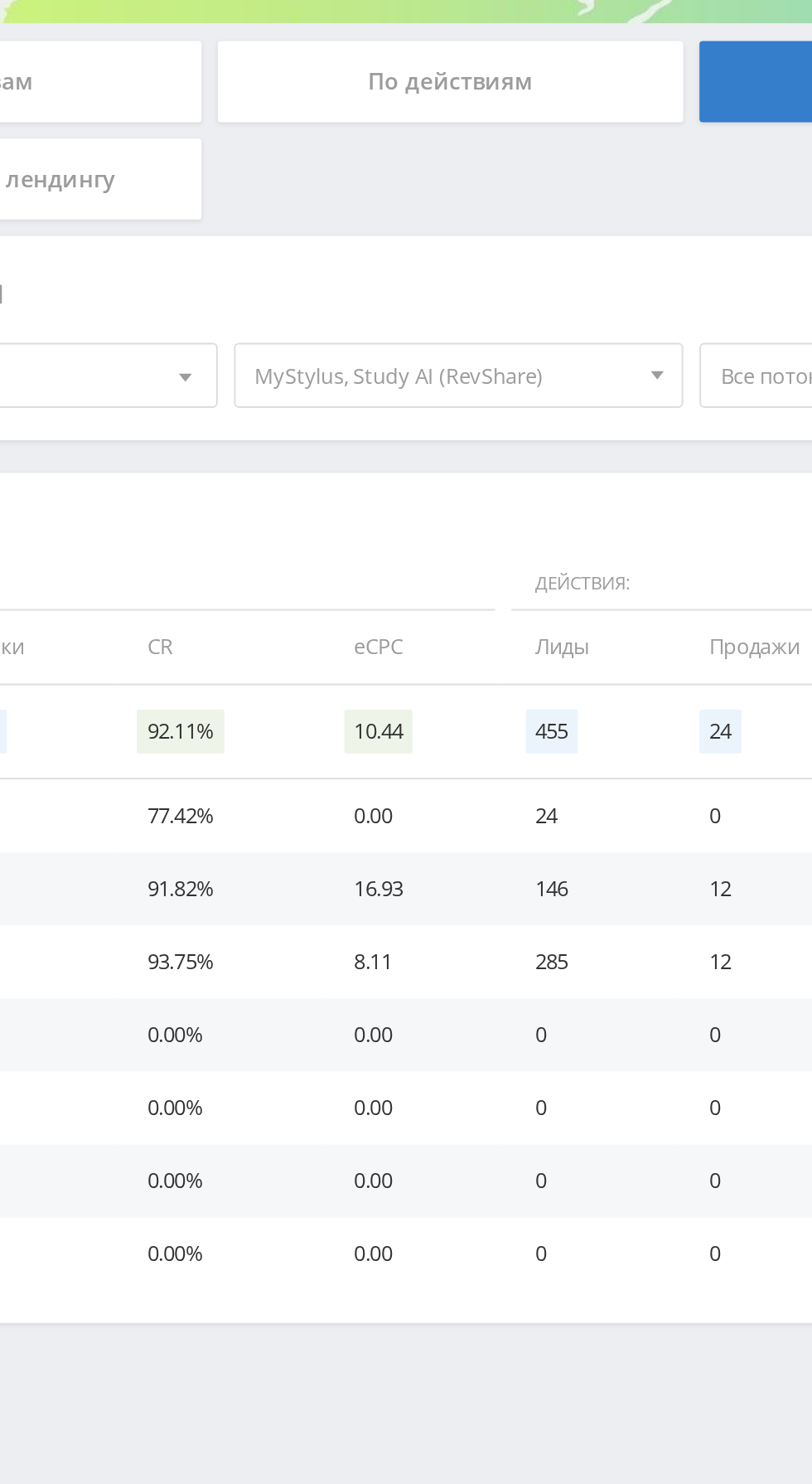
click at [395, 513] on span "MyStylus, Study AI (RevShare)" at bounding box center [371, 510] width 194 height 32
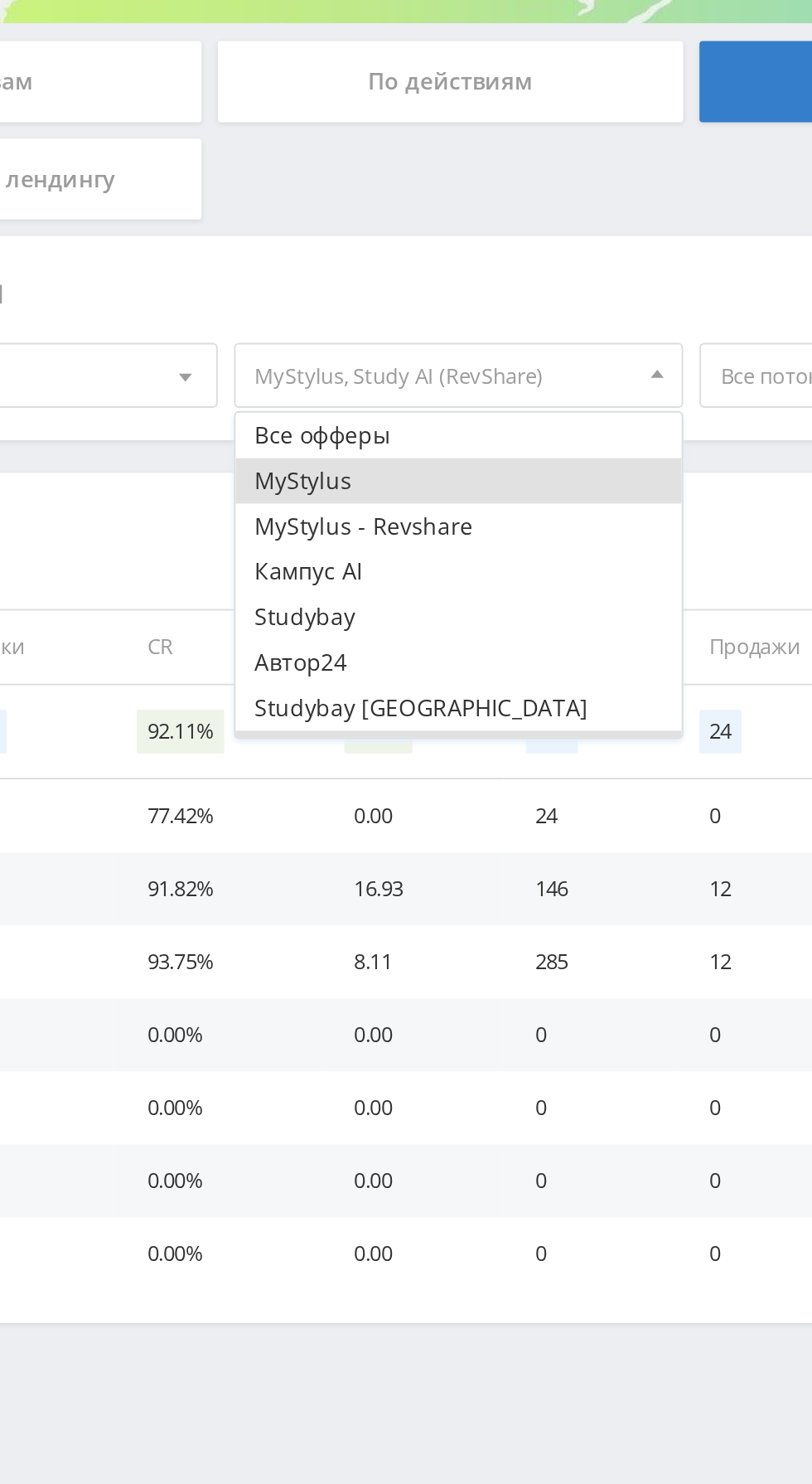
scroll to position [19, 0]
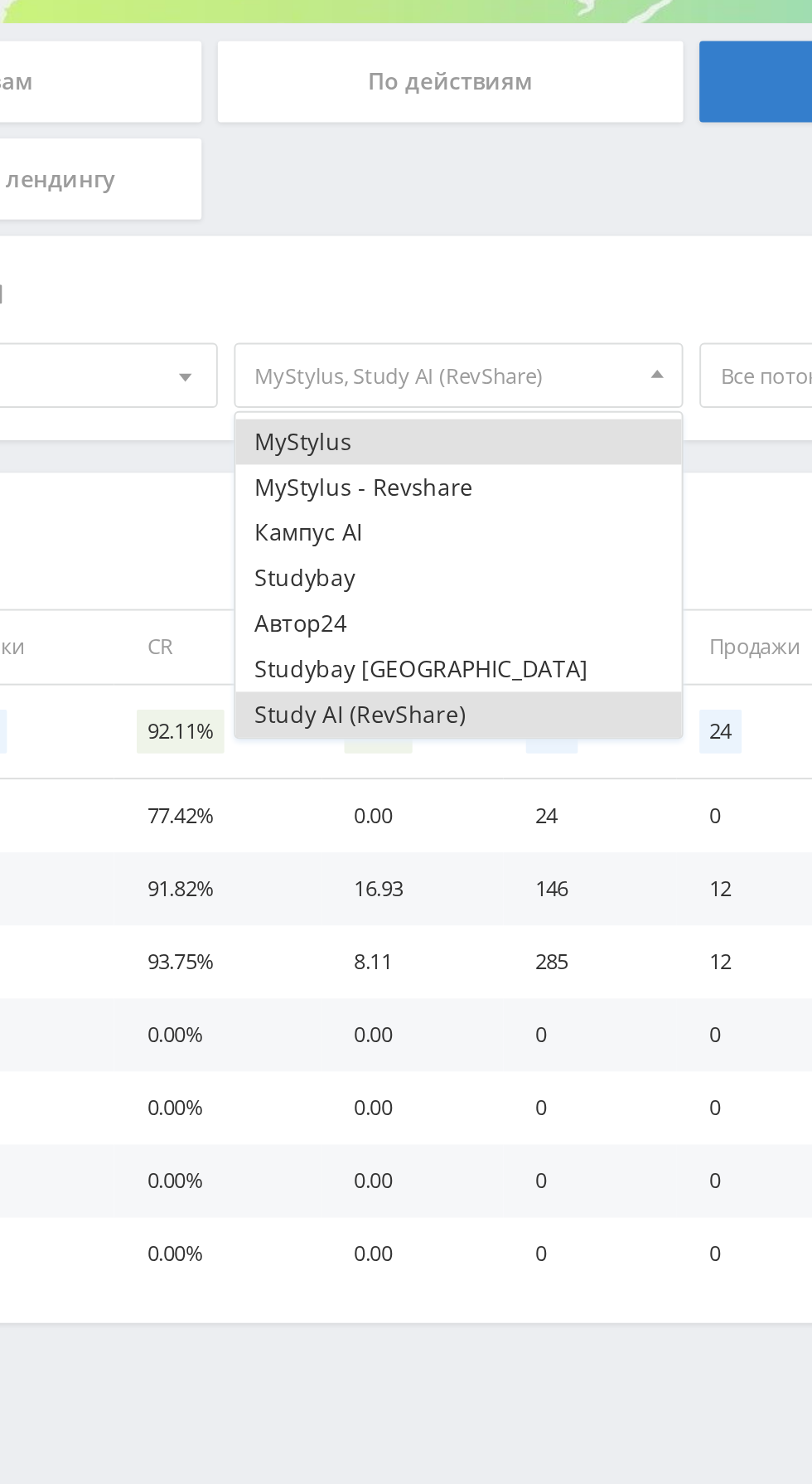
click at [357, 684] on button "Study AI (RevShare)" at bounding box center [379, 683] width 229 height 23
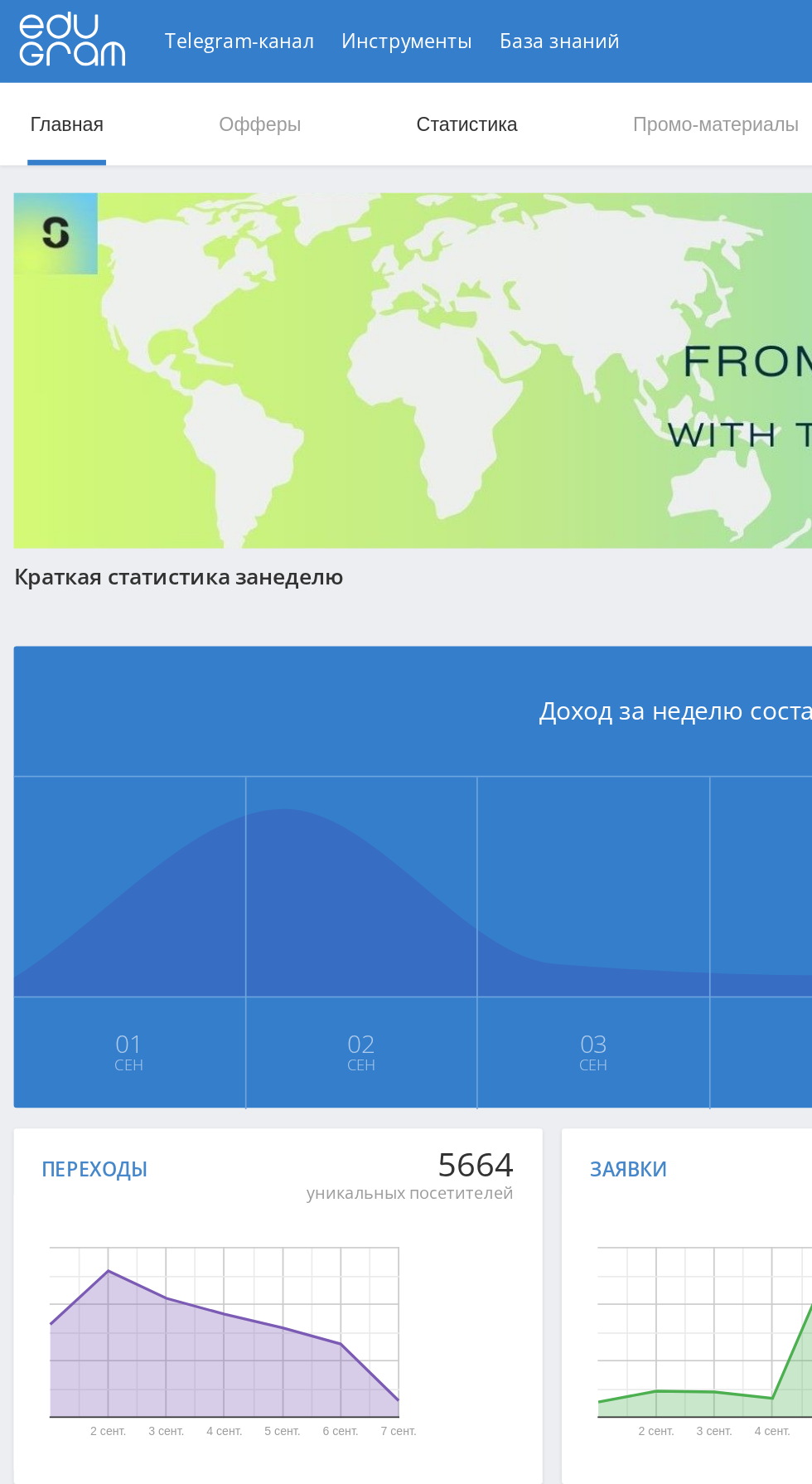
click at [280, 71] on link "Статистика" at bounding box center [280, 74] width 65 height 50
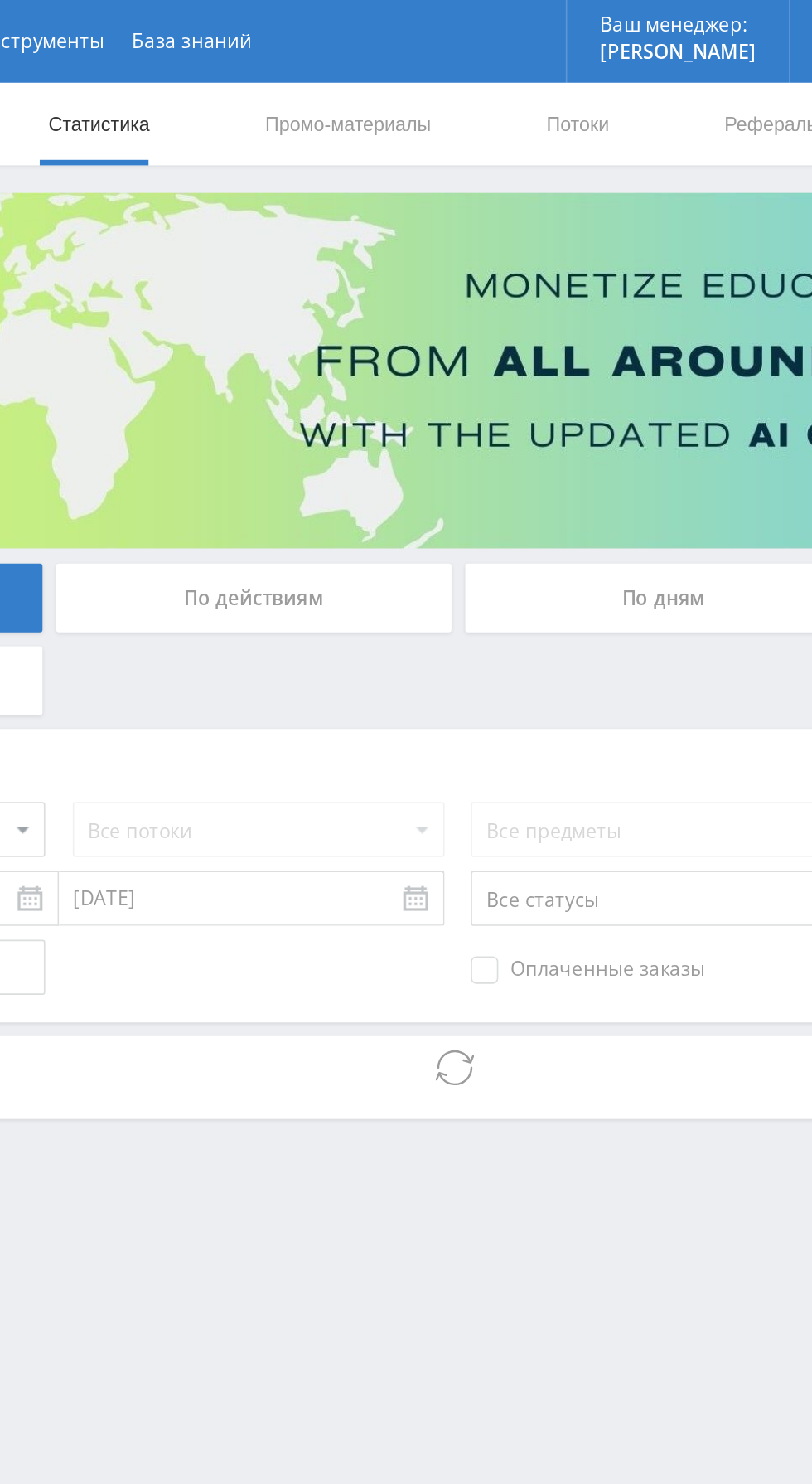
click at [609, 349] on div "По дням" at bounding box center [621, 359] width 239 height 42
click at [0, 0] on input "По дням" at bounding box center [0, 0] width 0 height 0
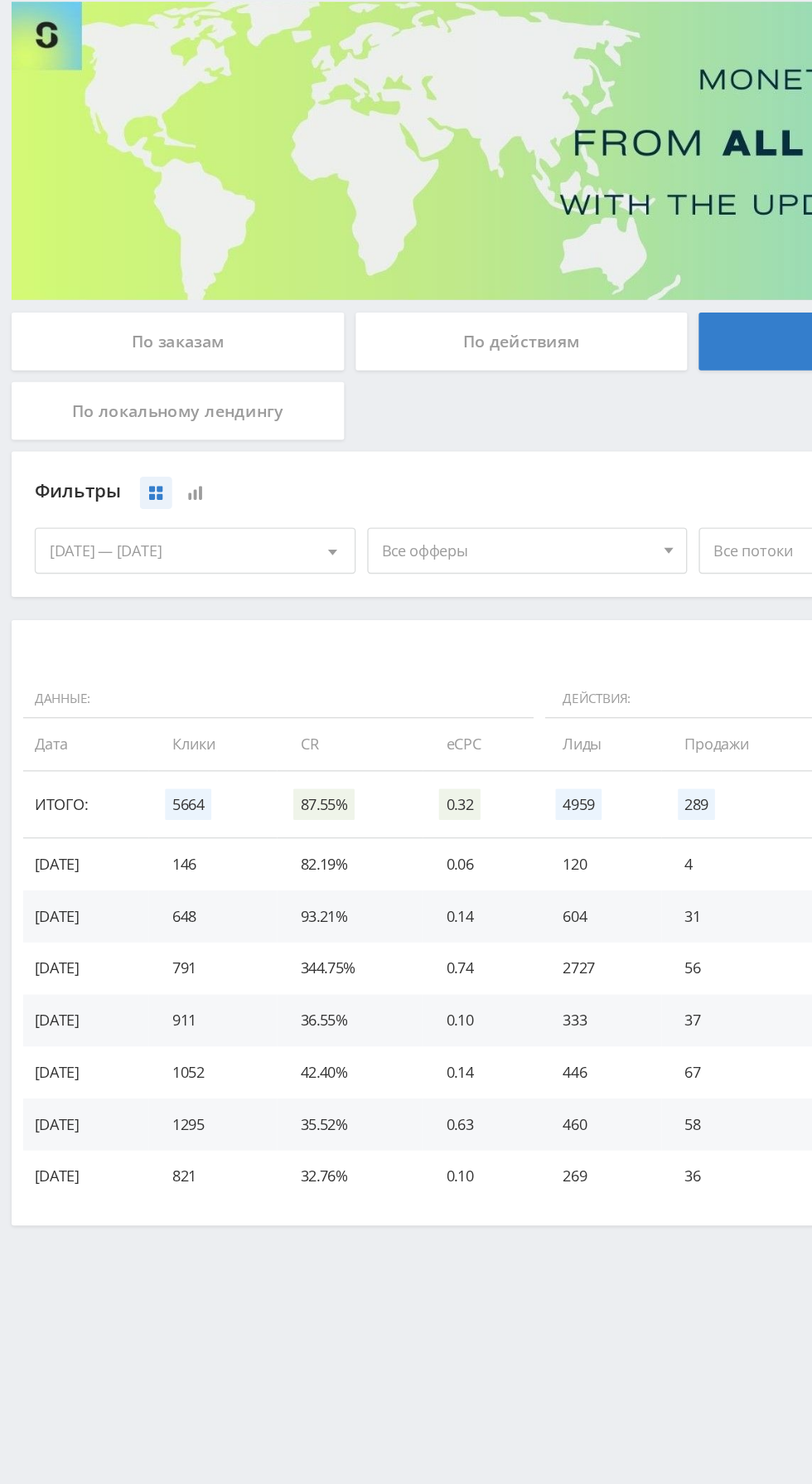
click at [373, 509] on span "Все офферы" at bounding box center [371, 510] width 194 height 32
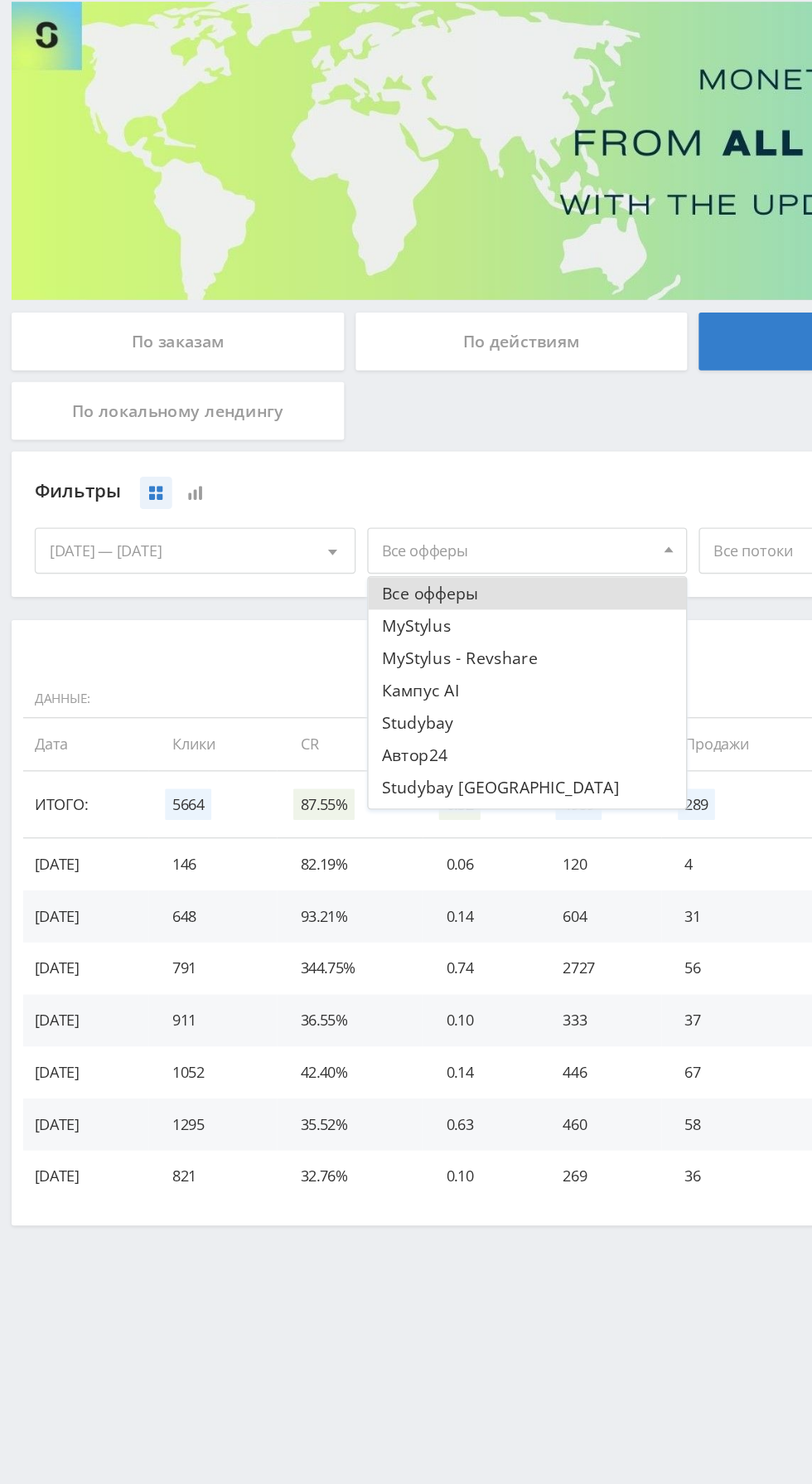
scroll to position [66, 0]
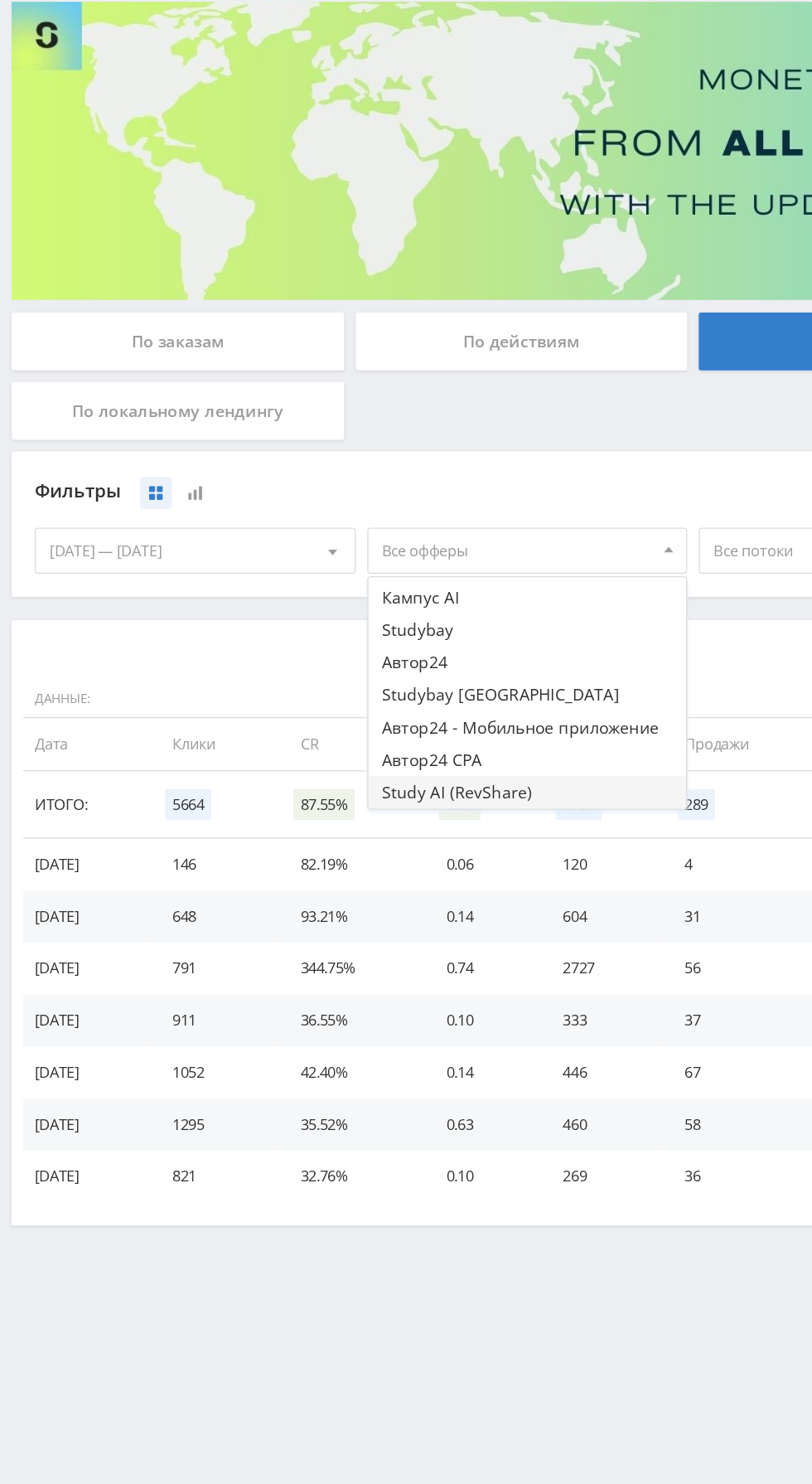
click at [375, 685] on button "Study AI (RevShare)" at bounding box center [379, 683] width 229 height 23
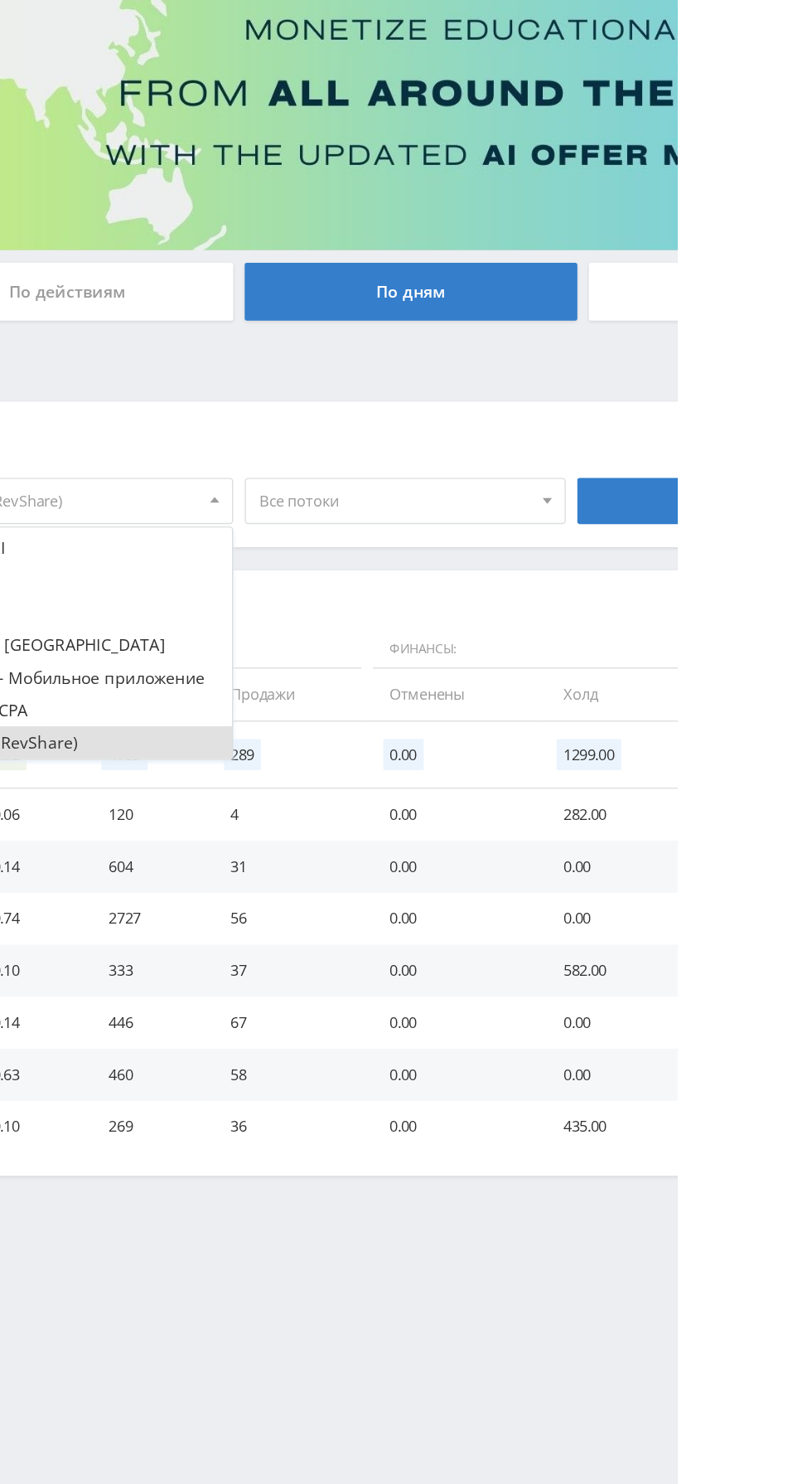
scroll to position [0, 0]
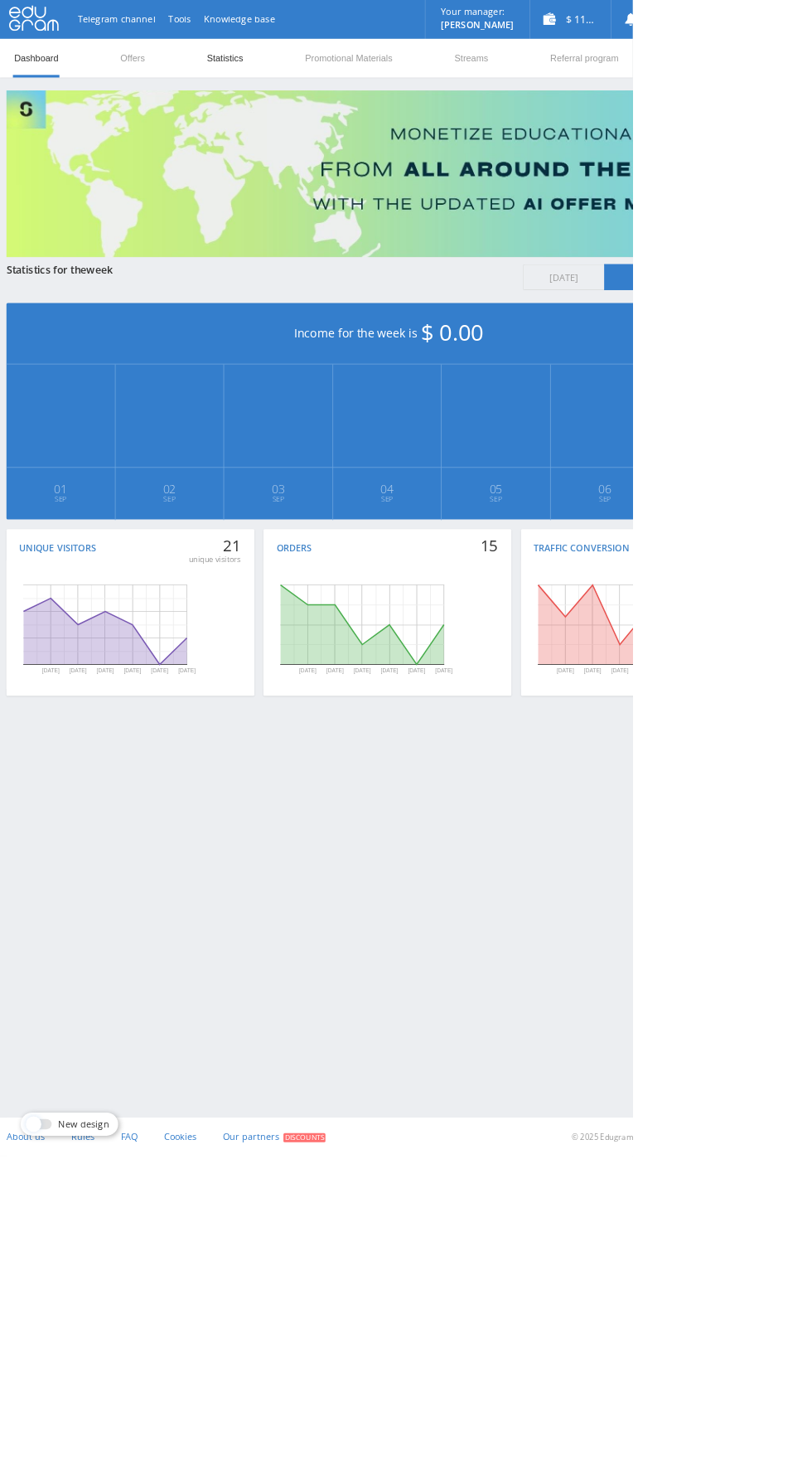
click at [295, 73] on link "Statistics" at bounding box center [288, 74] width 50 height 50
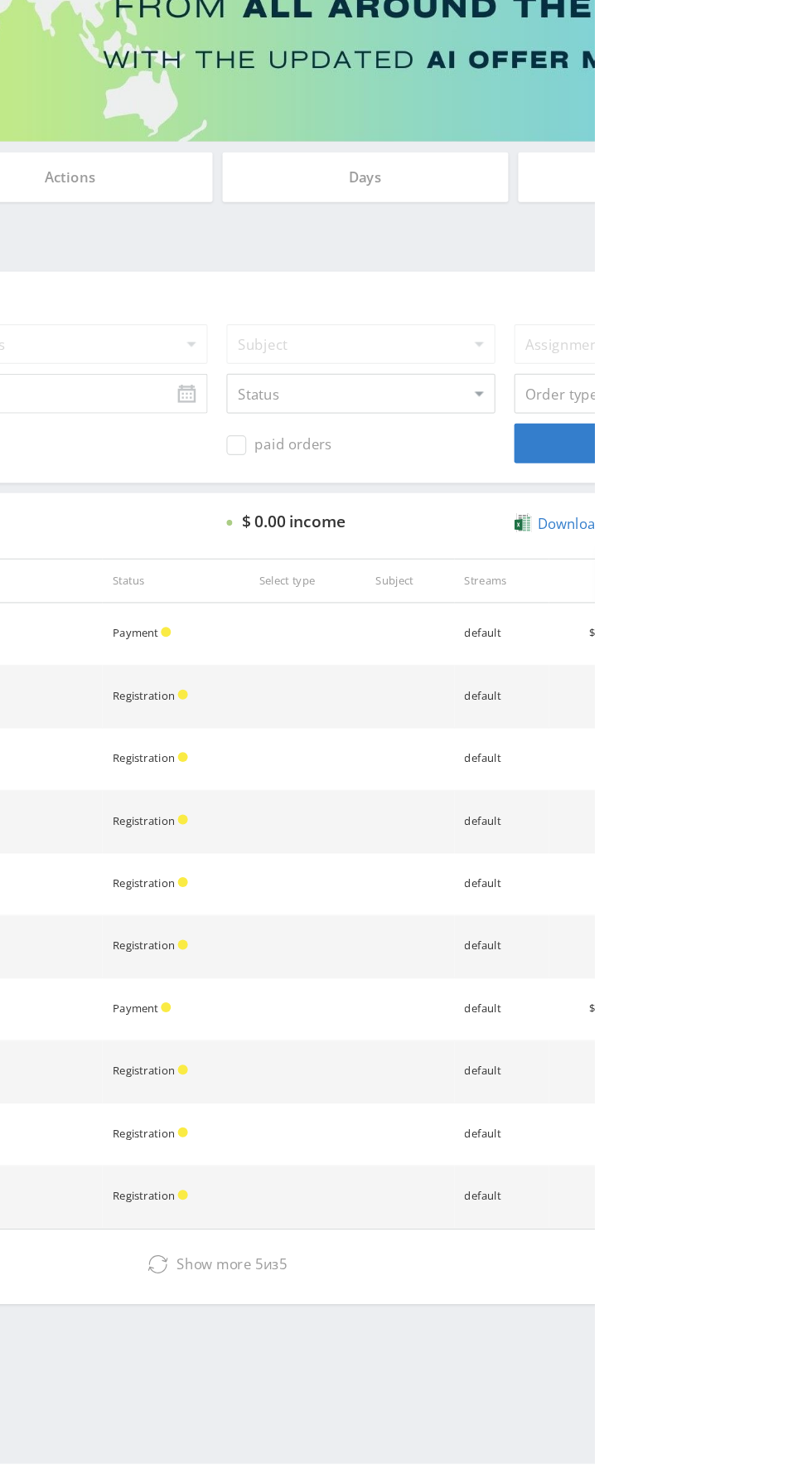
click at [811, 471] on div "Order filters Offers MyStylus MyStylus - Revshare Studybay Studybay Brazil Stud…" at bounding box center [496, 527] width 977 height 177
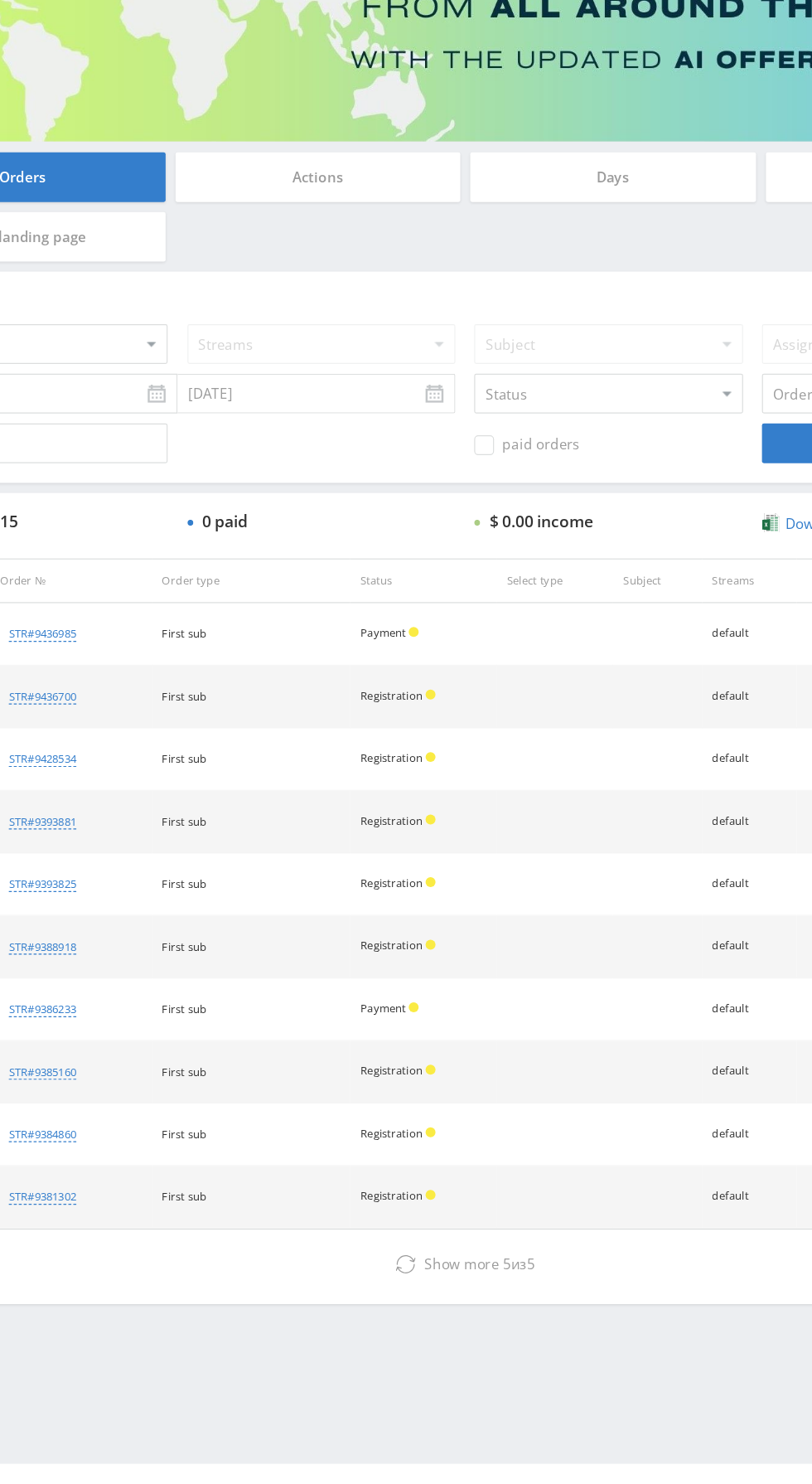
click at [659, 372] on div "Days" at bounding box center [621, 359] width 239 height 42
click at [0, 0] on input "Days" at bounding box center [0, 0] width 0 height 0
